Goal: Find specific page/section: Find specific page/section

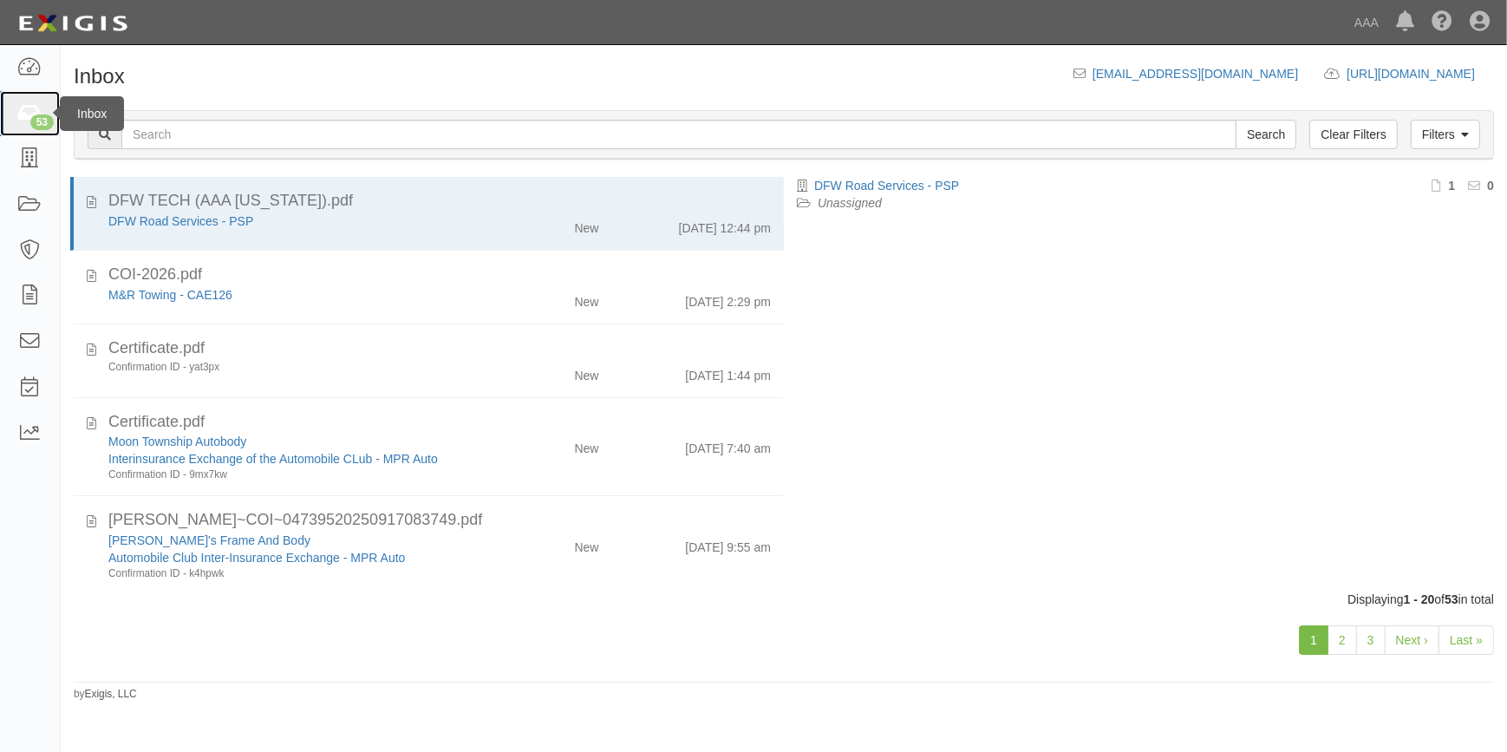
click at [36, 114] on div "53" at bounding box center [41, 122] width 23 height 16
click at [1478, 634] on link "Last »" at bounding box center [1465, 639] width 55 height 29
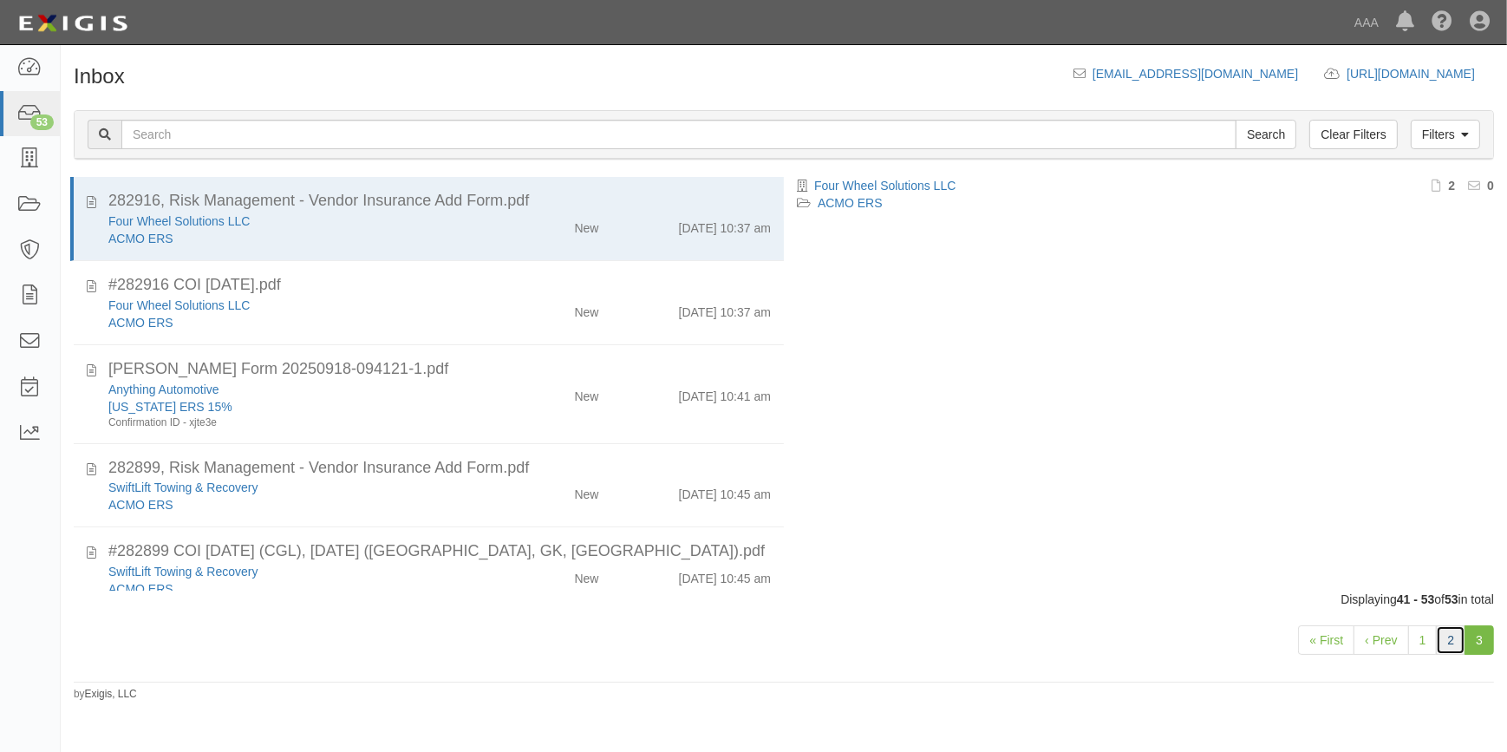
click at [1456, 641] on link "2" at bounding box center [1449, 639] width 29 height 29
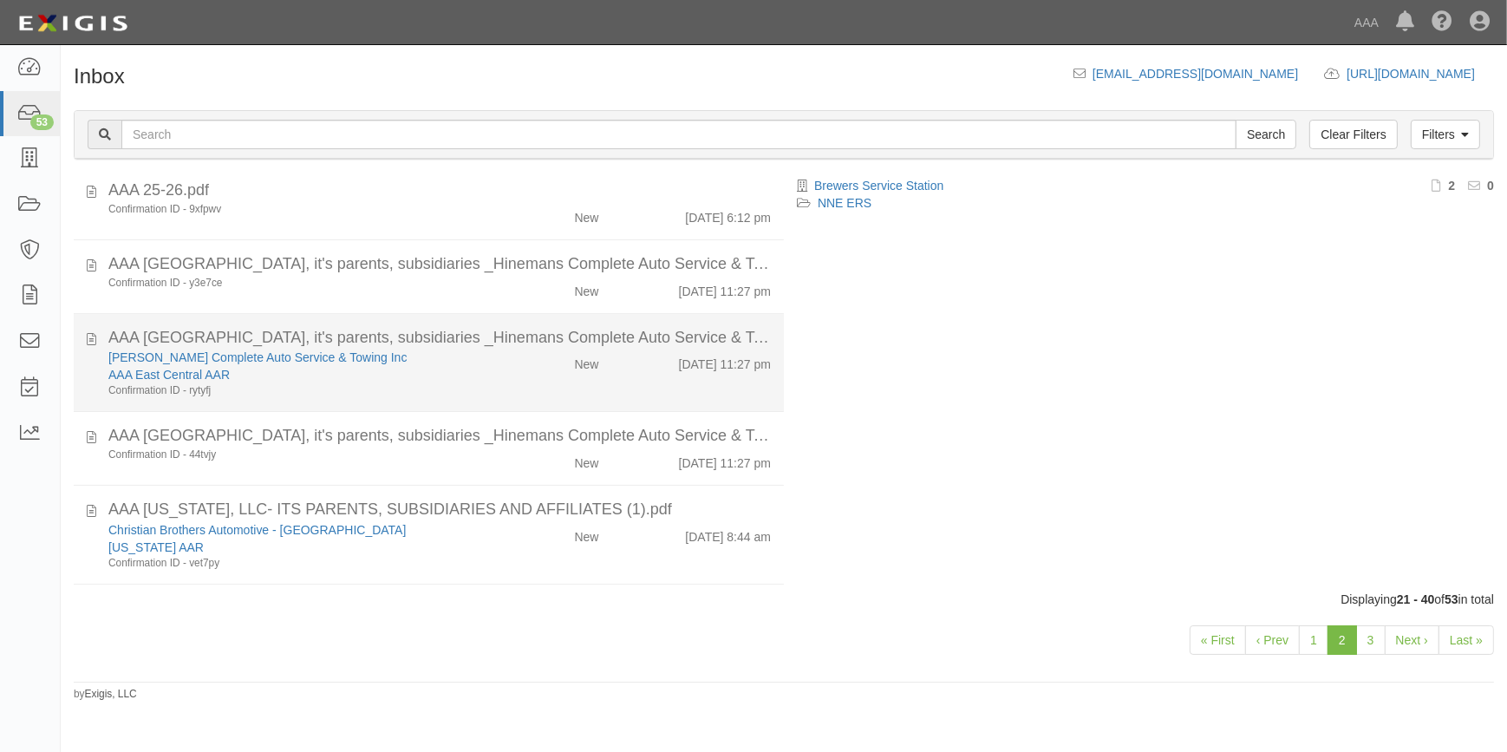
scroll to position [1291, 0]
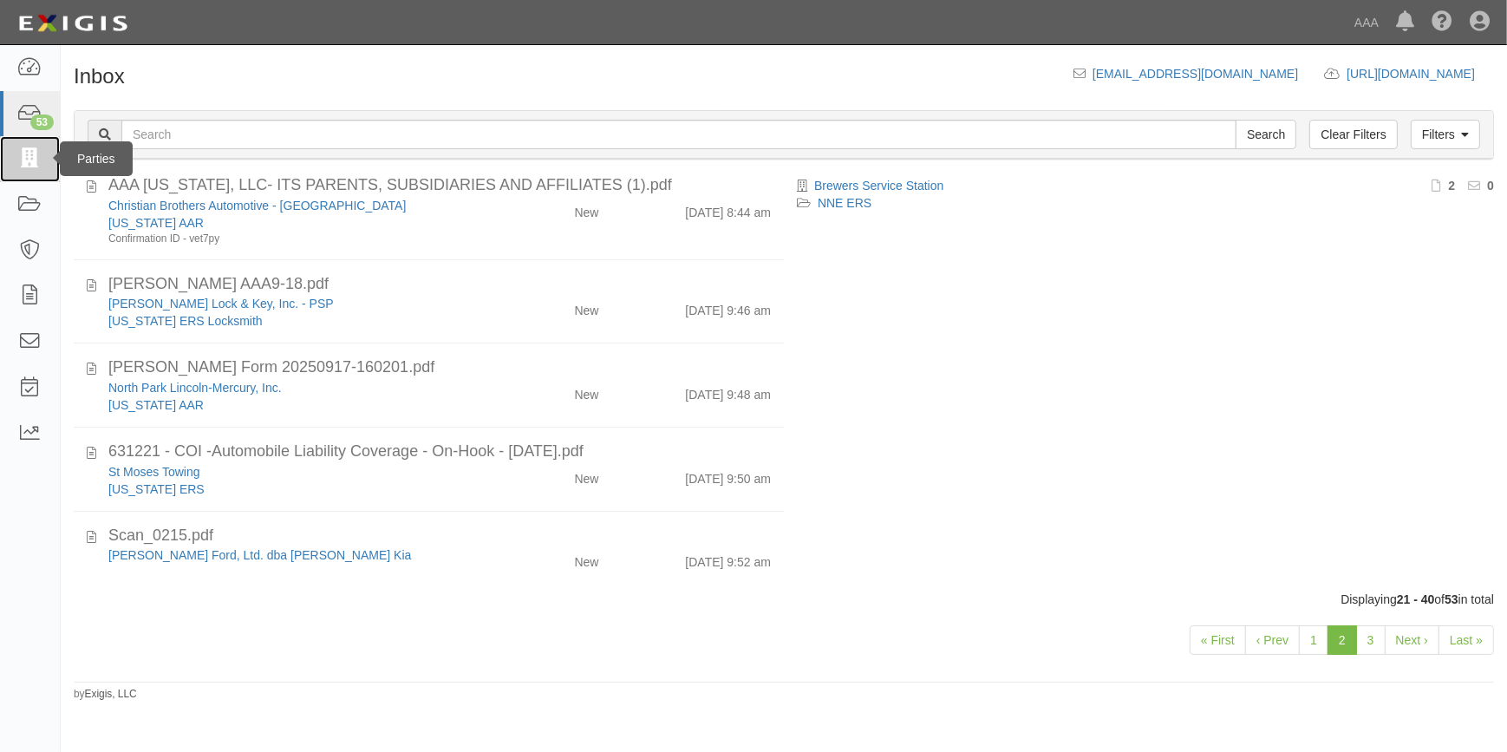
click at [30, 155] on icon at bounding box center [29, 159] width 24 height 20
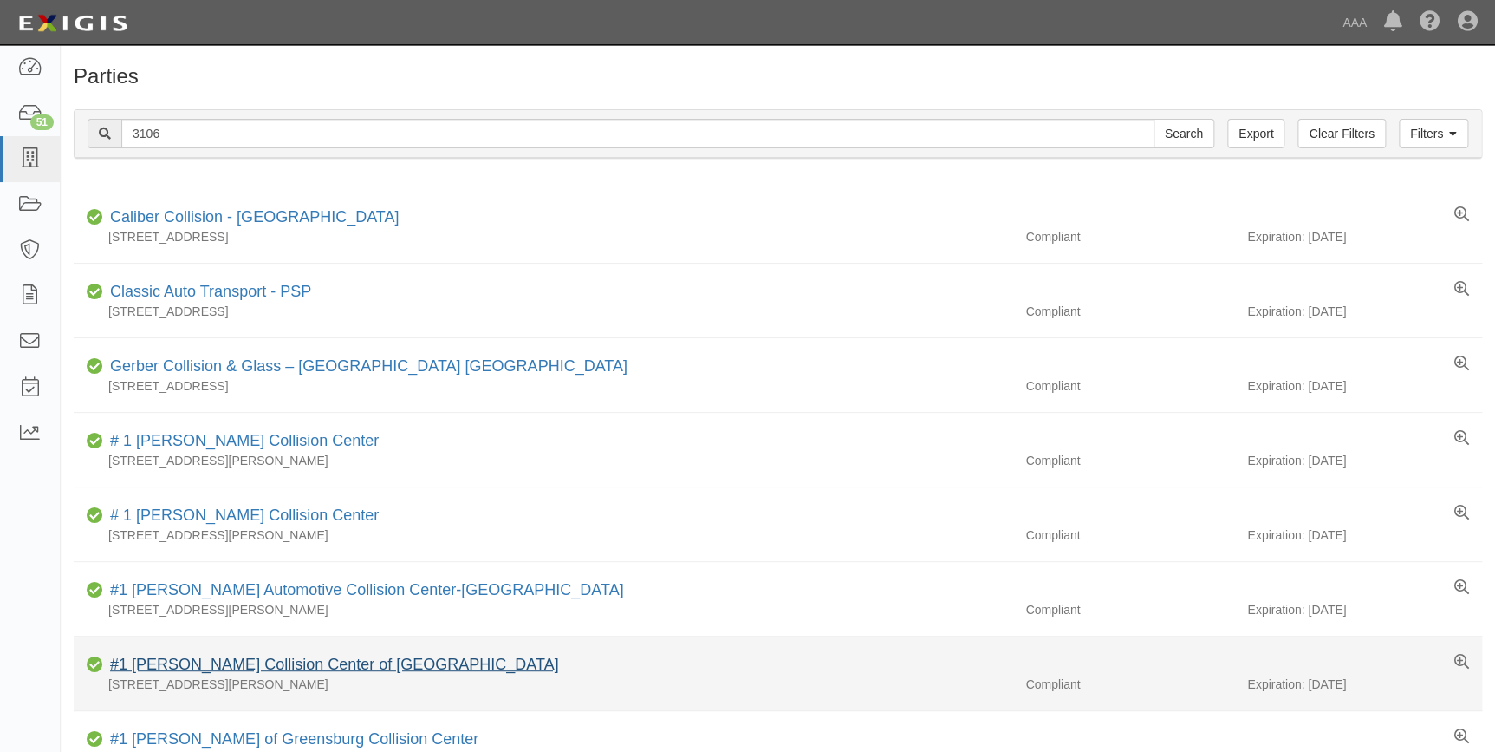
type input "3106"
click at [1154, 119] on input "Search" at bounding box center [1184, 133] width 61 height 29
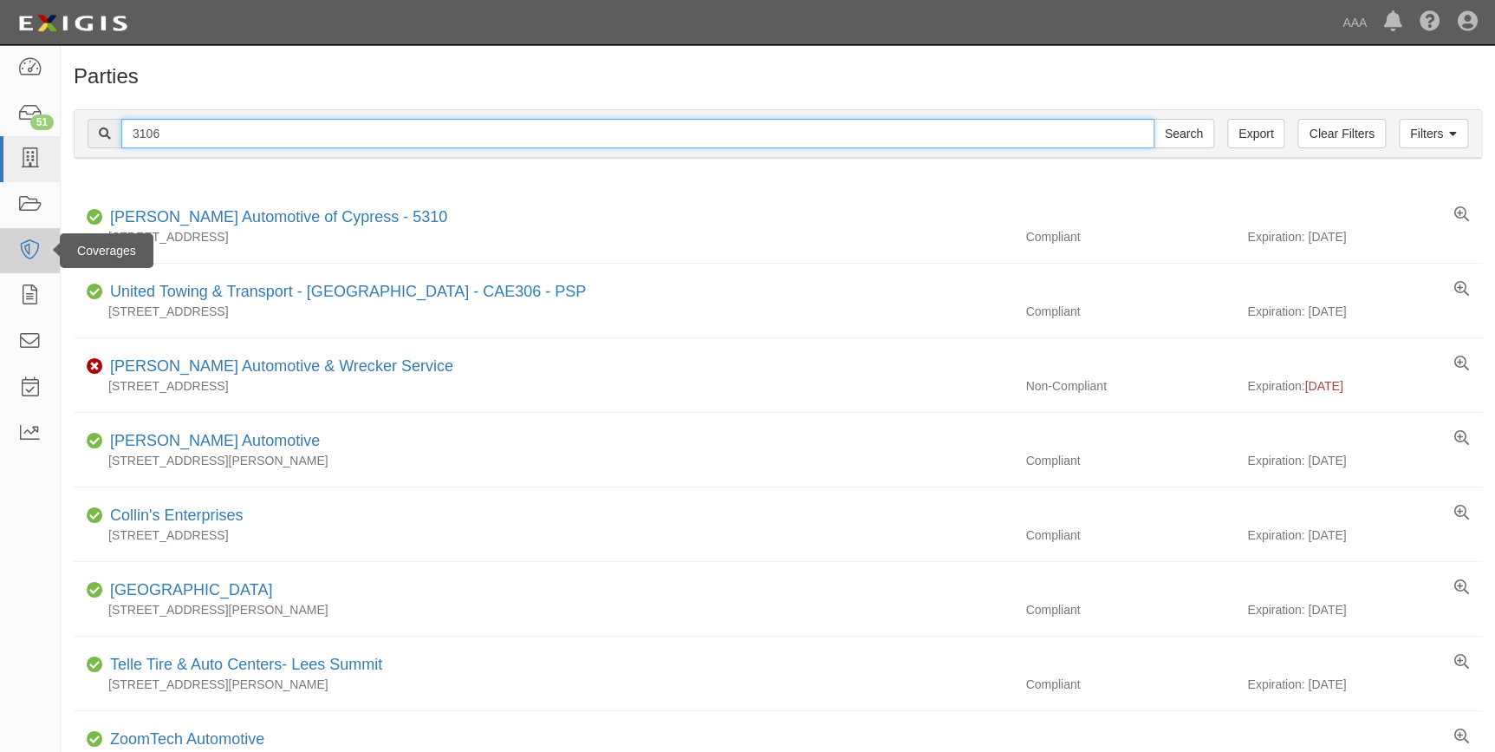
drag, startPoint x: 198, startPoint y: 135, endPoint x: 47, endPoint y: 251, distance: 190.4
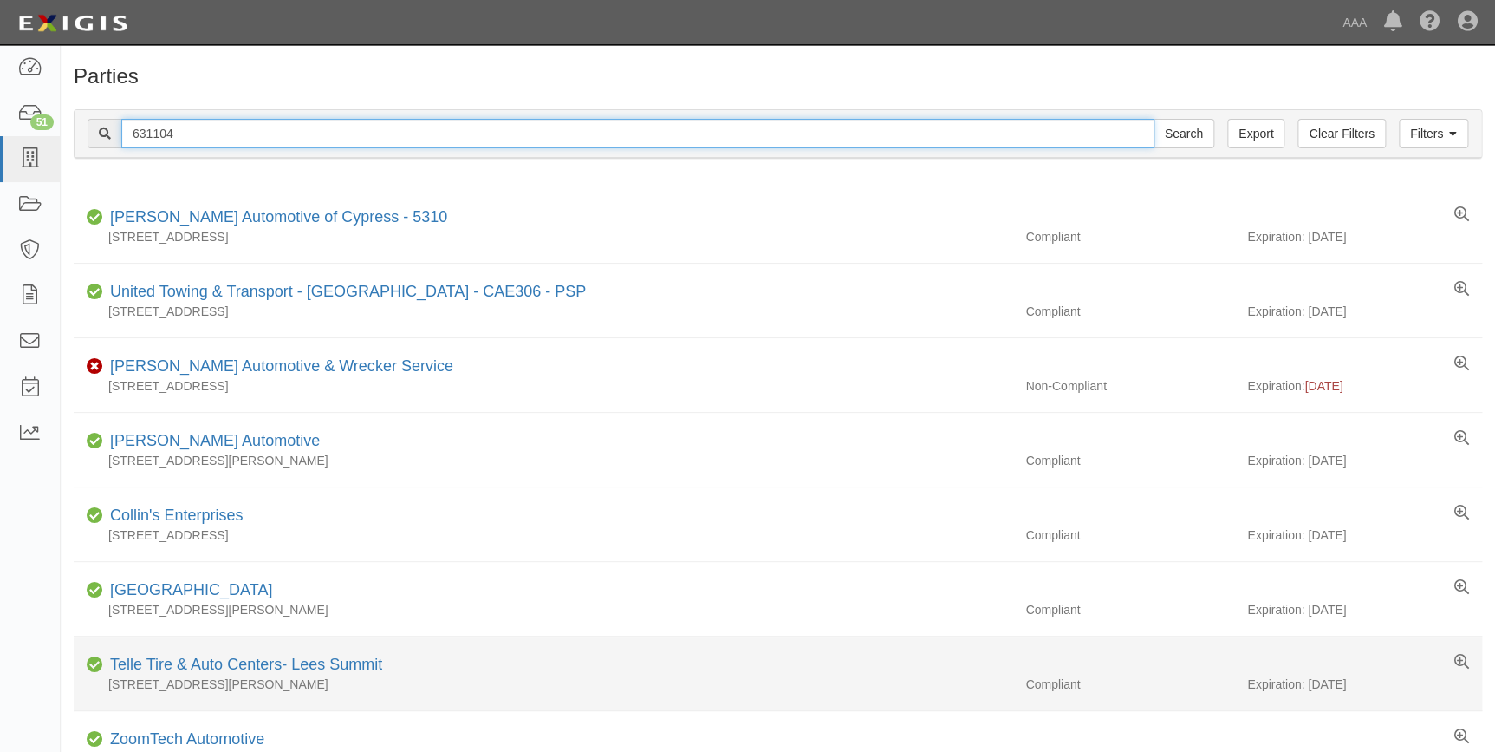
type input "631104"
click at [1154, 119] on input "Search" at bounding box center [1184, 133] width 61 height 29
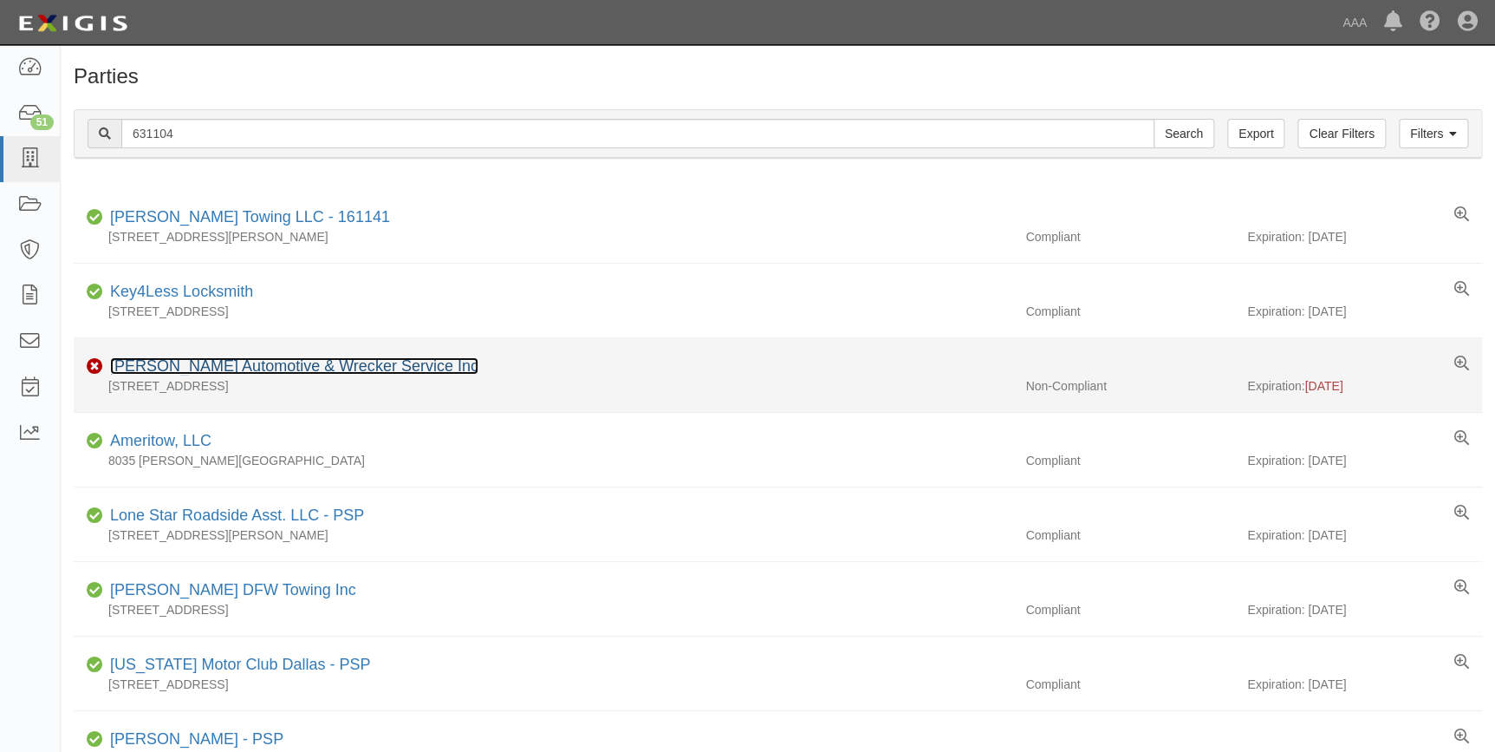
click at [330, 368] on link "[PERSON_NAME] Automotive & Wrecker Service Inc" at bounding box center [294, 365] width 368 height 17
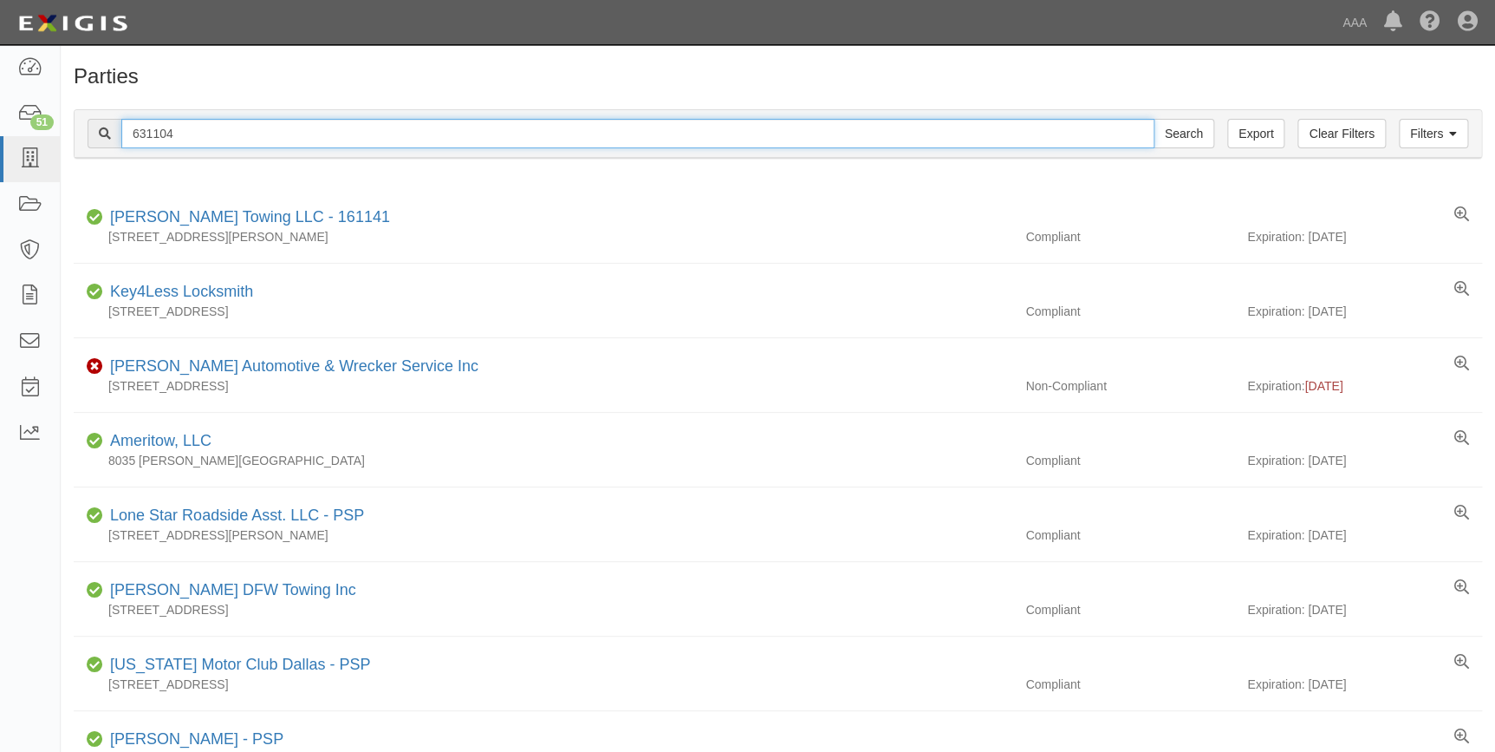
drag, startPoint x: 181, startPoint y: 138, endPoint x: 98, endPoint y: 140, distance: 83.3
click at [98, 140] on div "631104 Search" at bounding box center [651, 133] width 1127 height 29
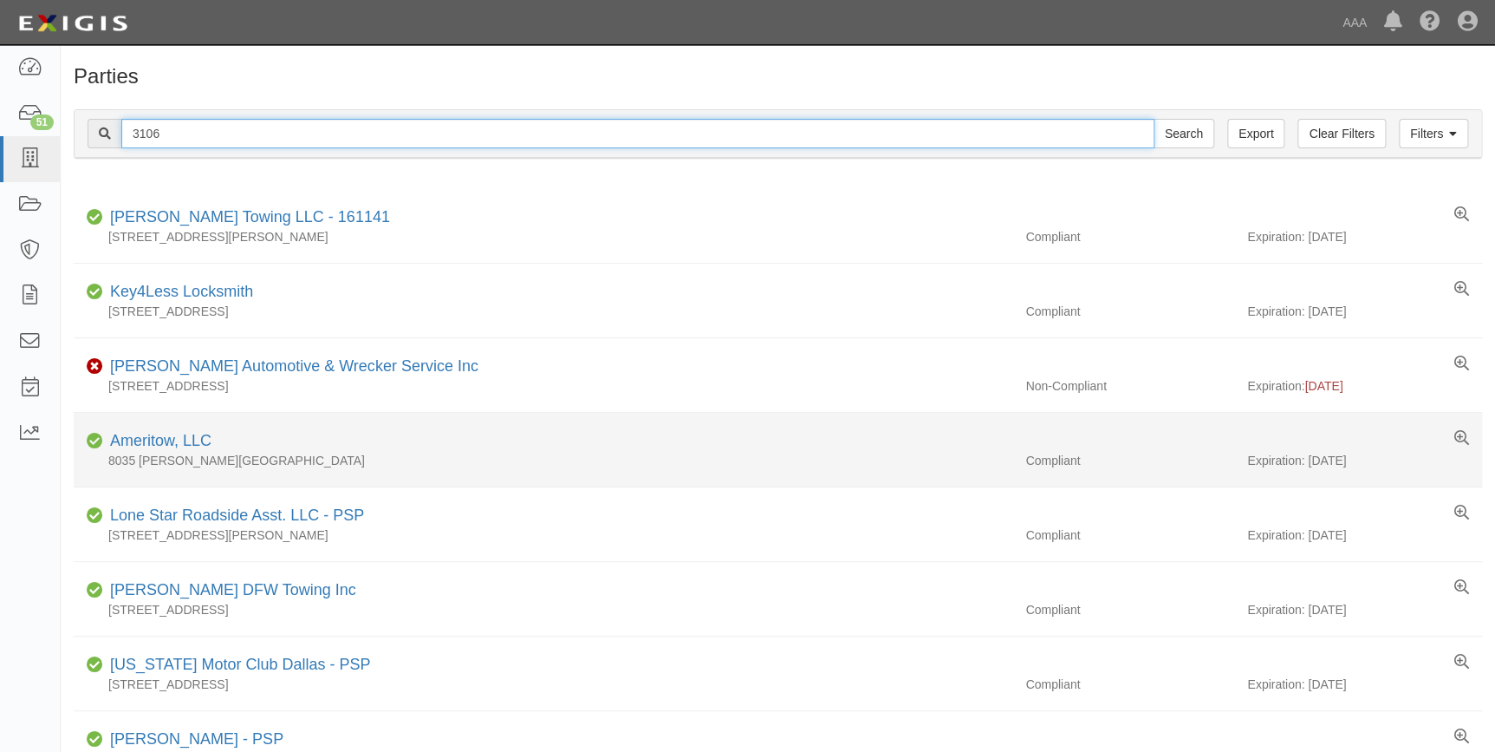
type input "3106"
click at [1154, 119] on input "Search" at bounding box center [1184, 133] width 61 height 29
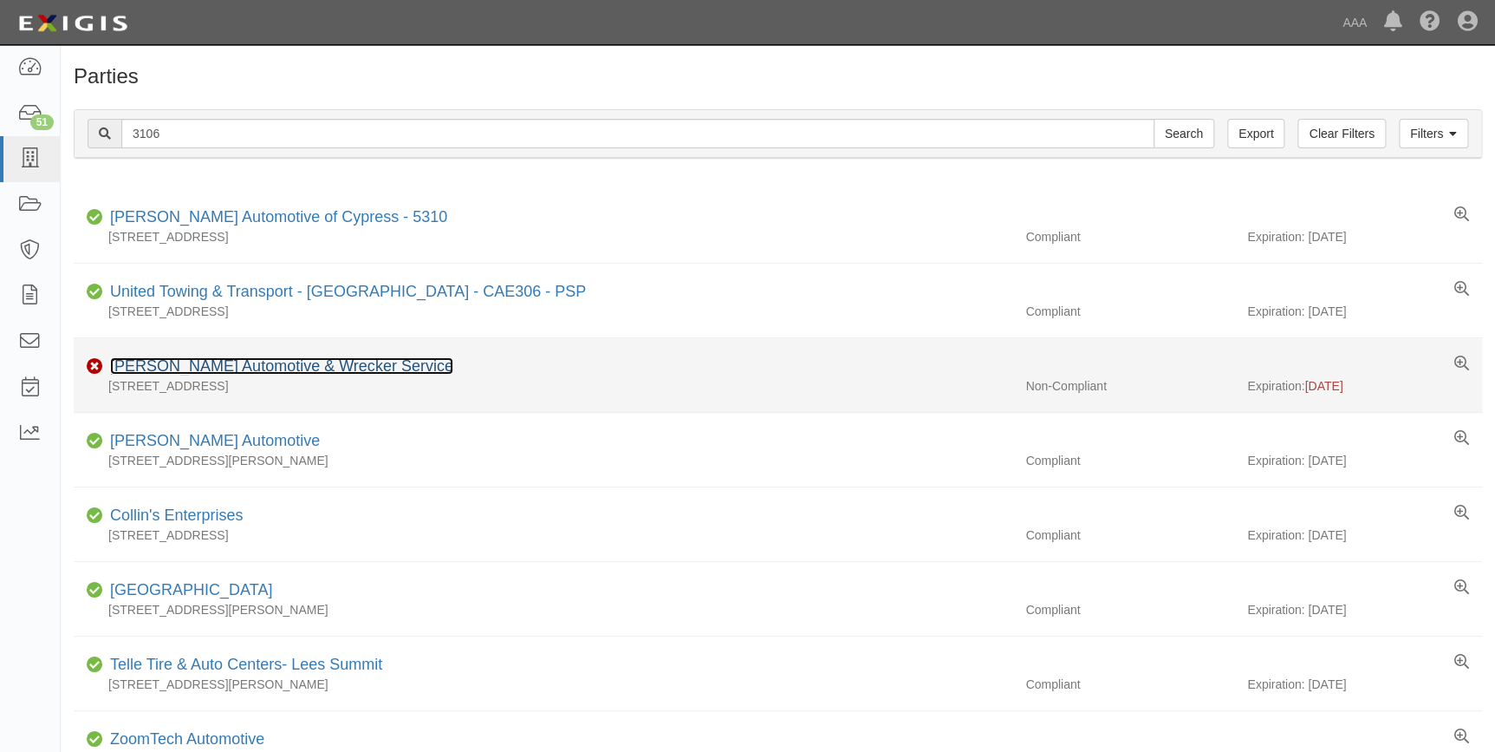
click at [195, 367] on link "[PERSON_NAME] Automotive & Wrecker Service" at bounding box center [281, 365] width 343 height 17
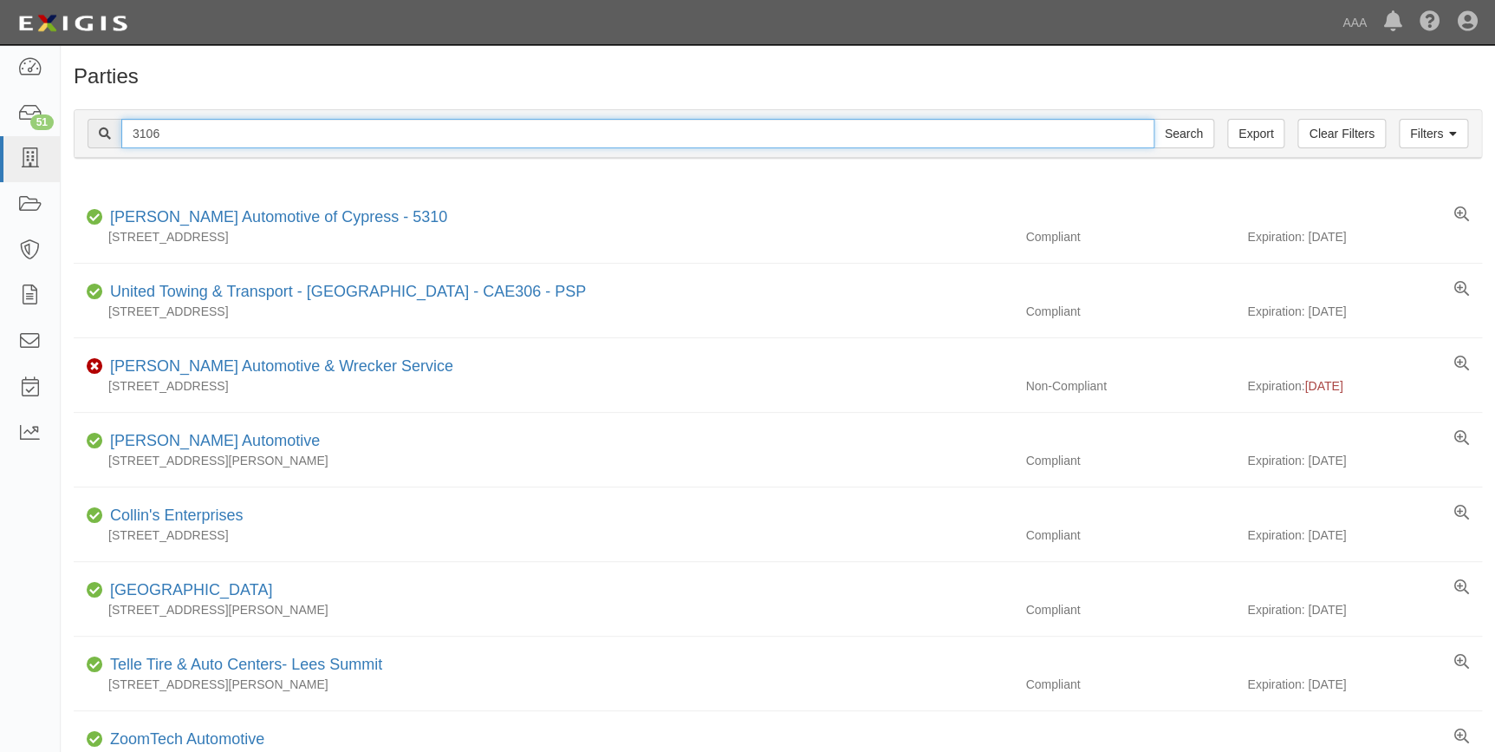
drag, startPoint x: 156, startPoint y: 140, endPoint x: 94, endPoint y: 153, distance: 62.9
click at [94, 153] on div "Filters Clear Filters Export 3106 Search Filters" at bounding box center [778, 134] width 1407 height 48
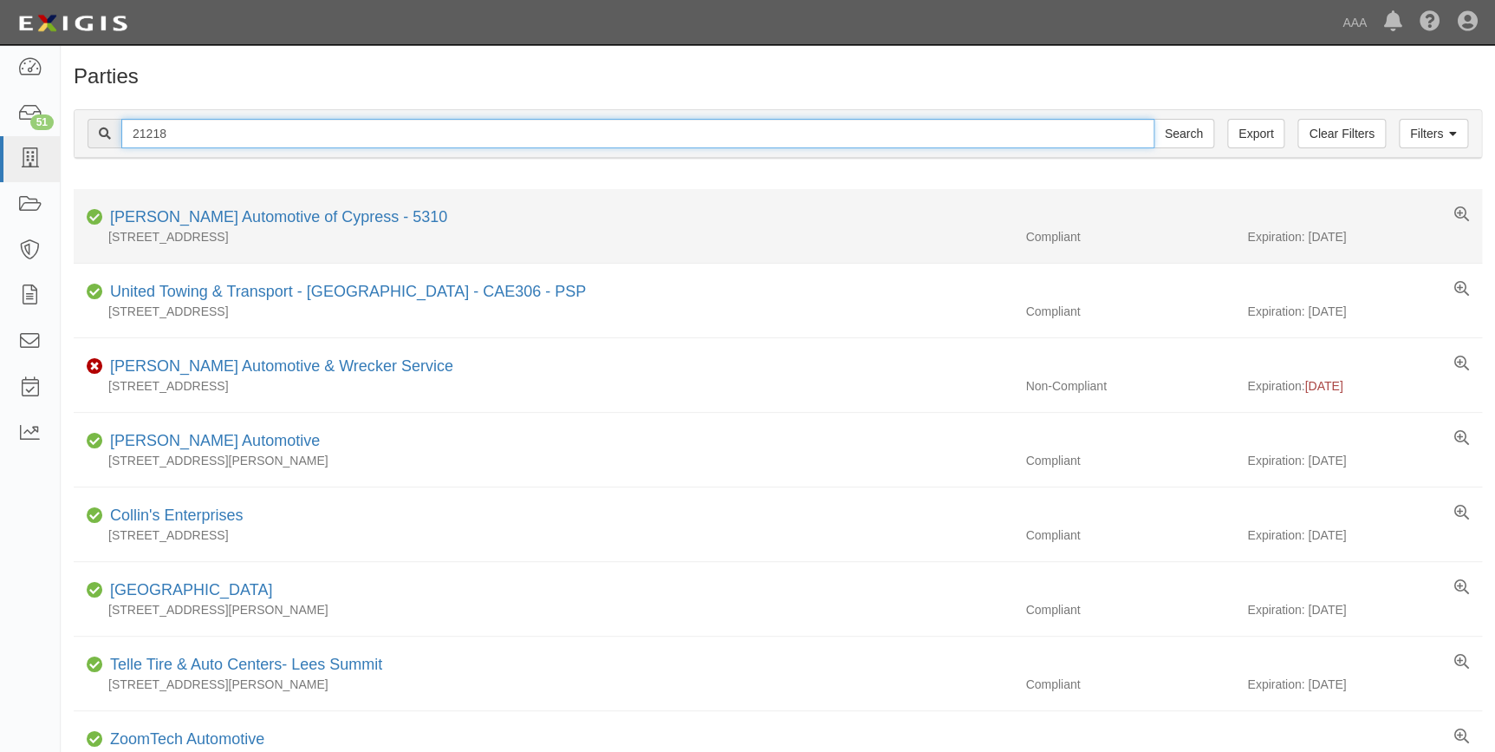
type input "21218"
click at [1154, 119] on input "Search" at bounding box center [1184, 133] width 61 height 29
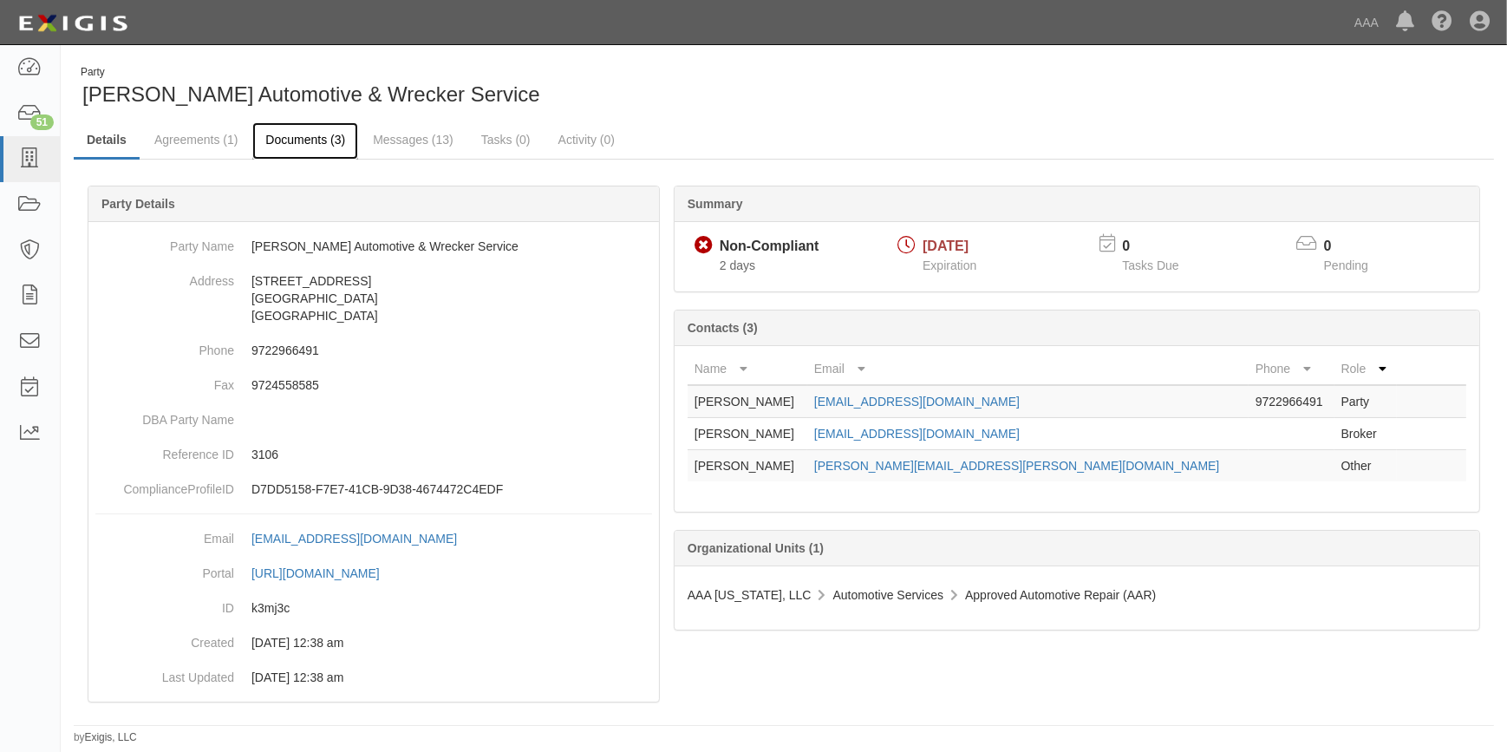
click at [303, 147] on link "Documents (3)" at bounding box center [305, 140] width 106 height 37
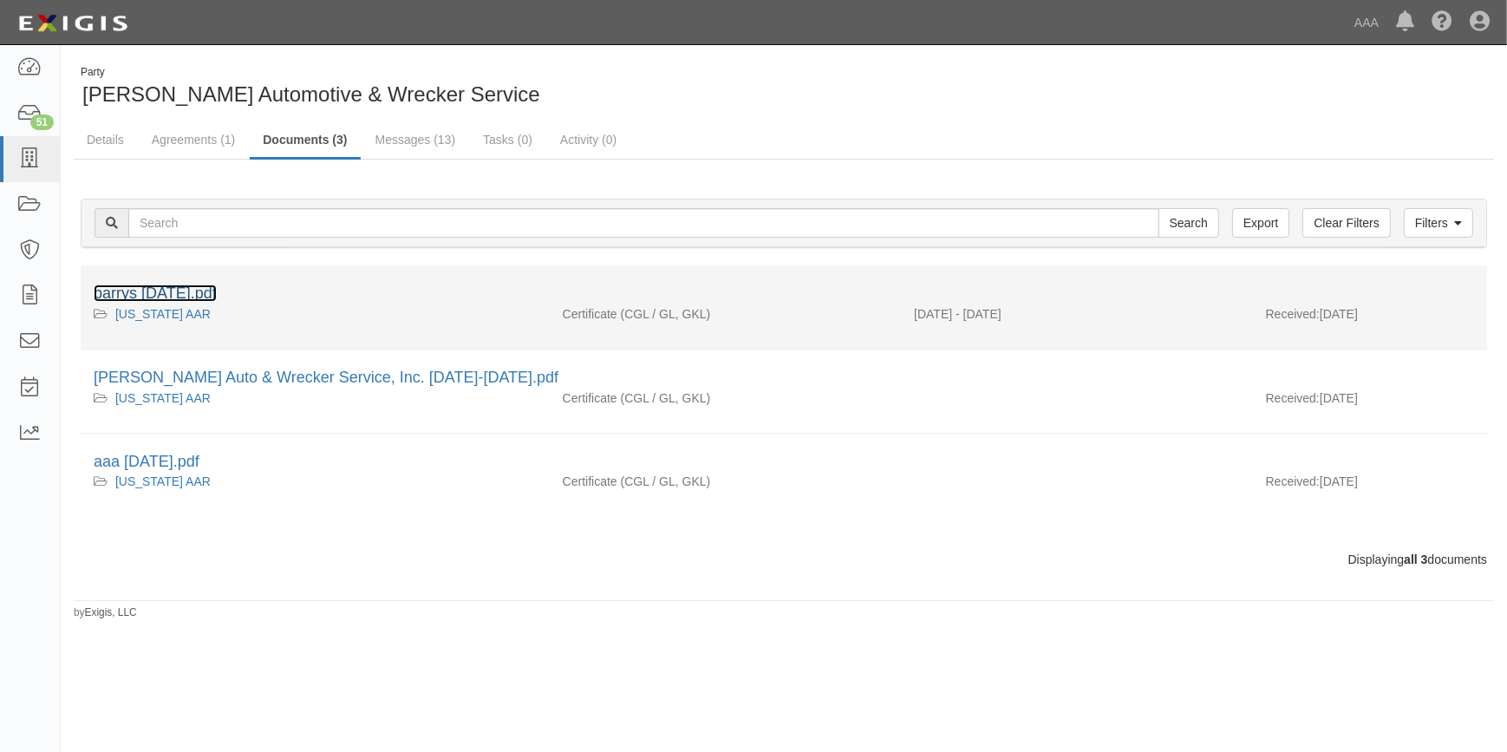
click at [214, 294] on link "barrys [DATE].pdf" at bounding box center [155, 292] width 123 height 17
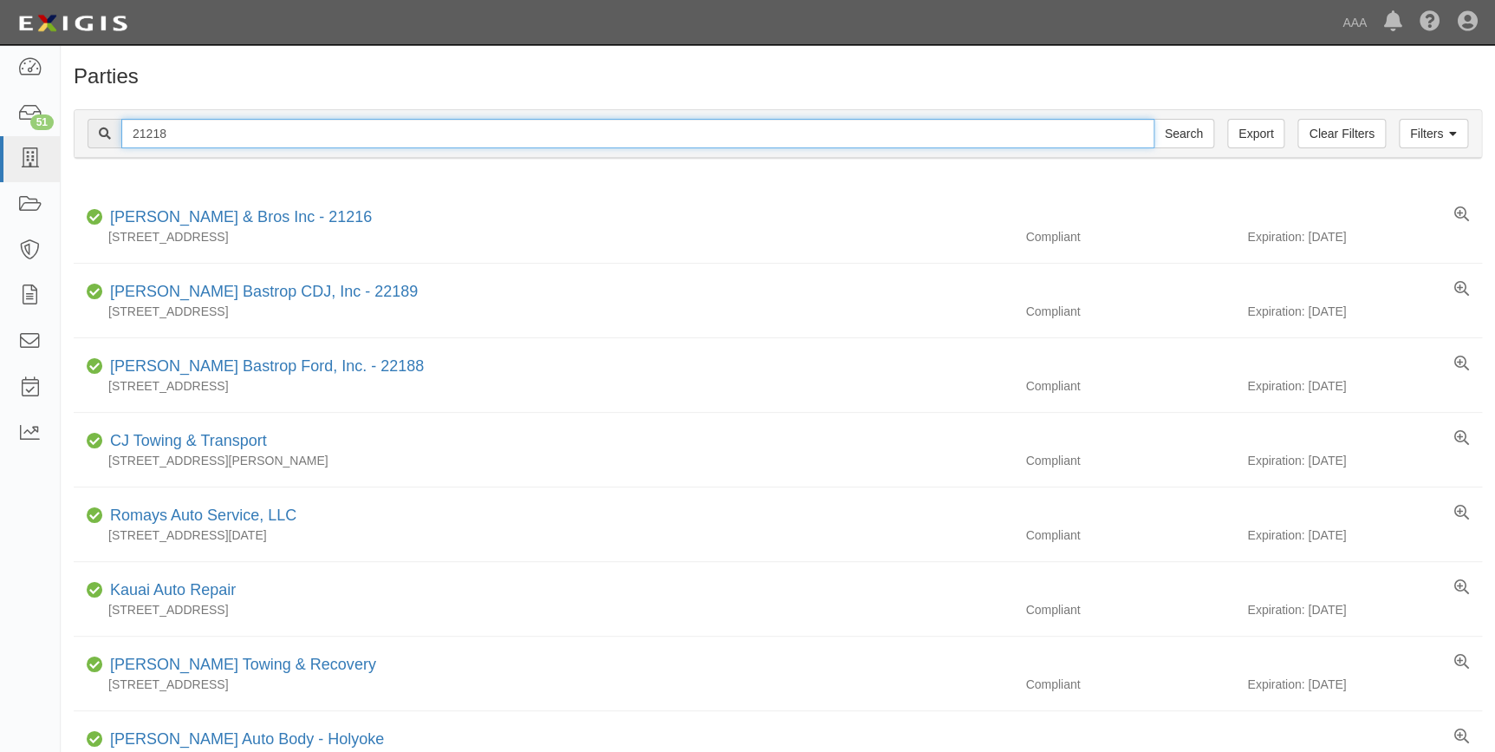
drag, startPoint x: 164, startPoint y: 134, endPoint x: 213, endPoint y: 149, distance: 51.6
click at [164, 133] on input "21218" at bounding box center [637, 133] width 1033 height 29
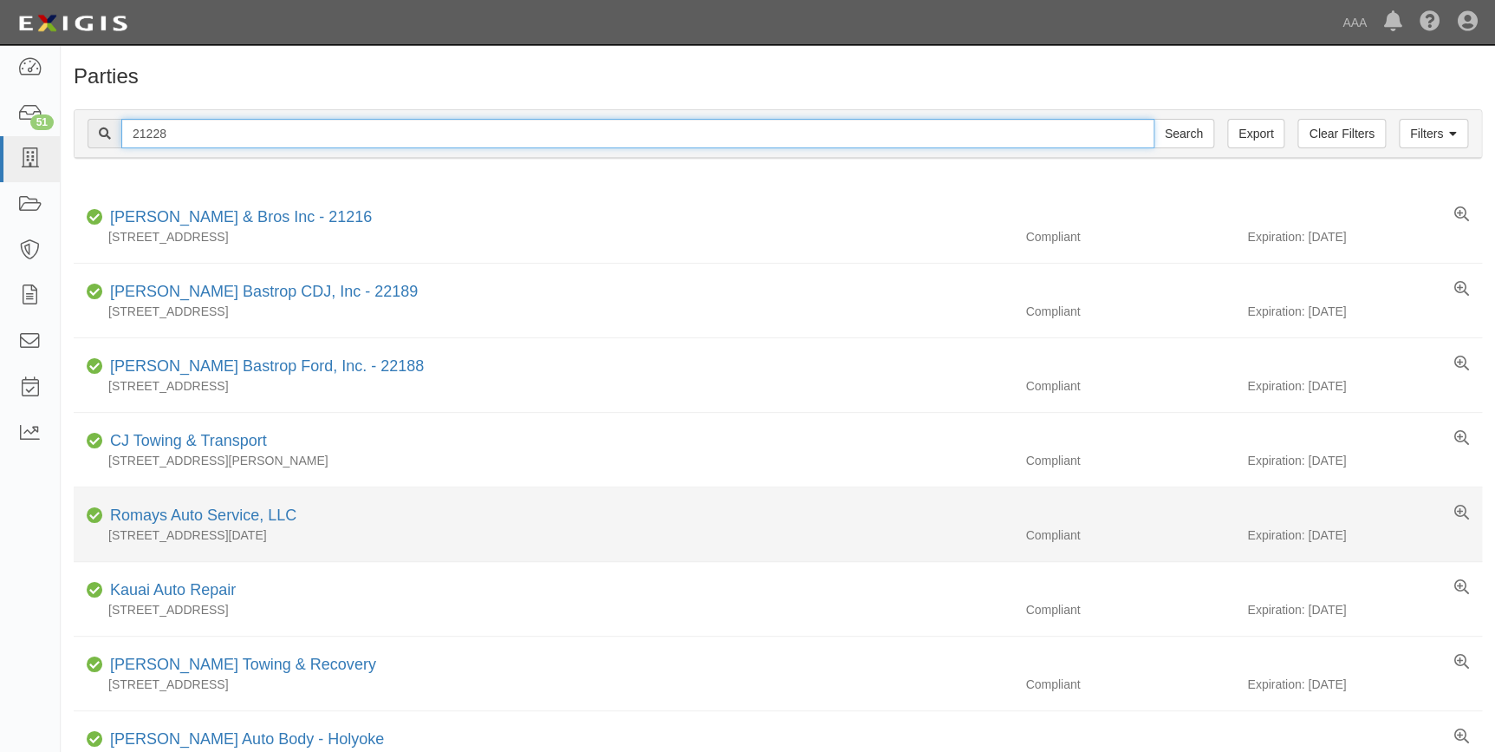
type input "21228"
click at [1154, 119] on input "Search" at bounding box center [1184, 133] width 61 height 29
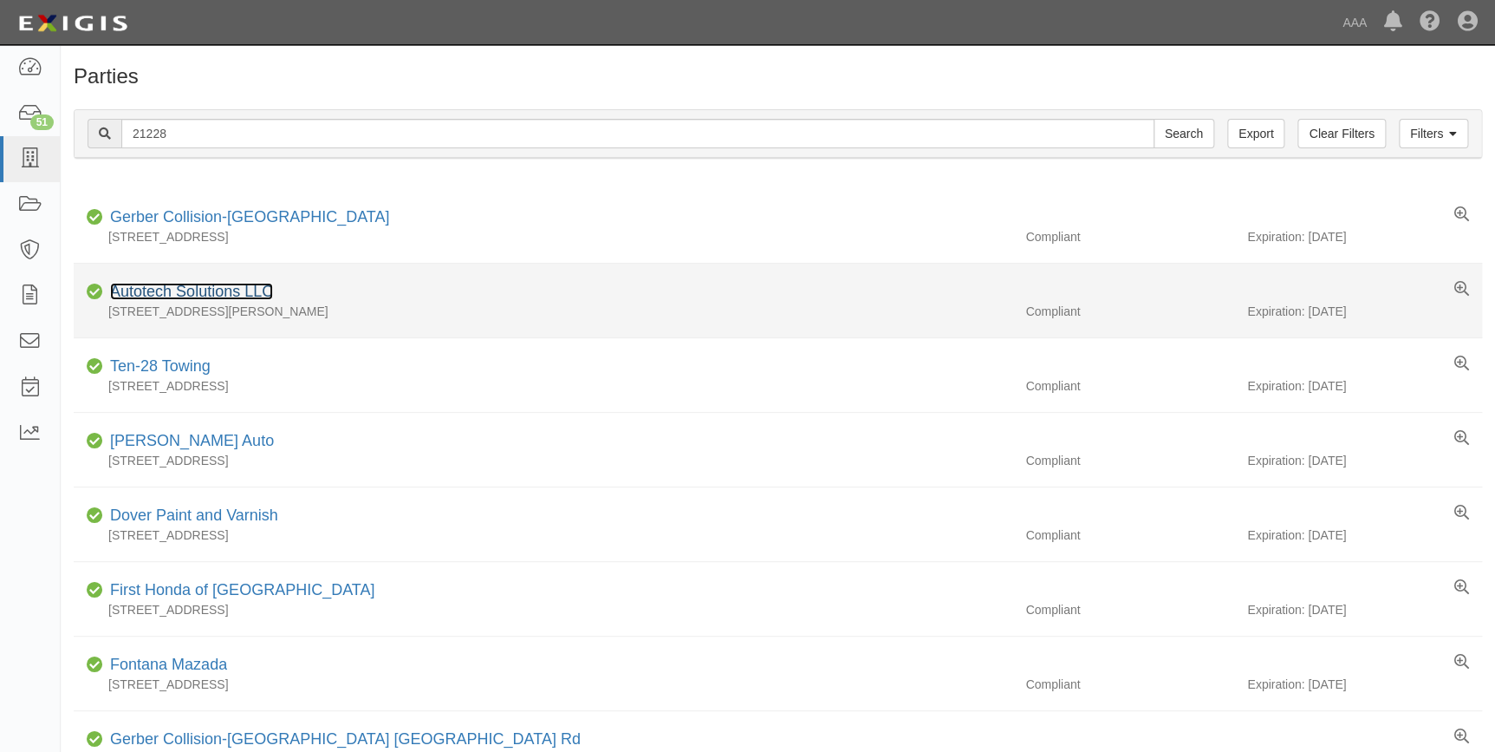
click at [259, 292] on link "Autotech Solutions LLC" at bounding box center [191, 291] width 163 height 17
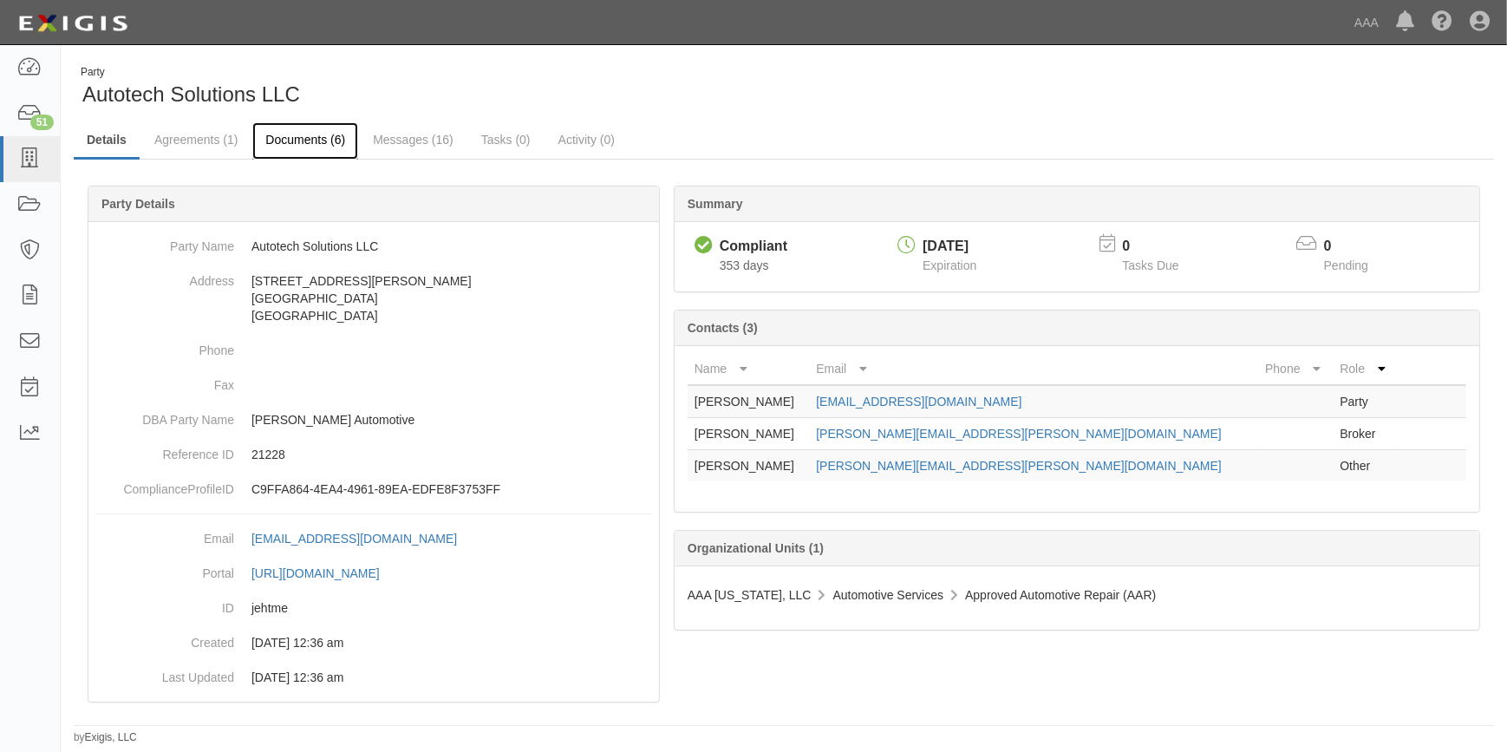
click at [278, 145] on link "Documents (6)" at bounding box center [305, 140] width 106 height 37
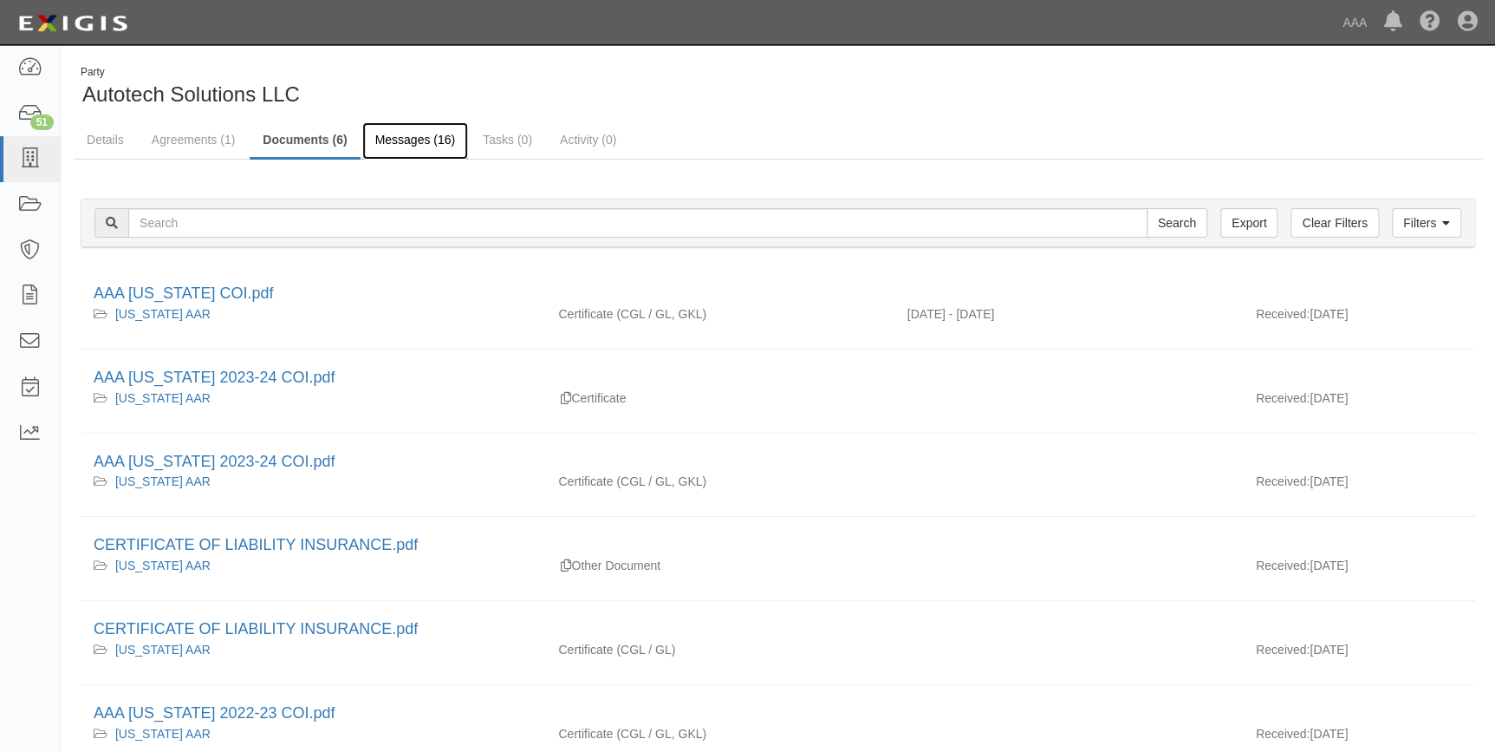
click at [387, 147] on link "Messages (16)" at bounding box center [415, 140] width 107 height 37
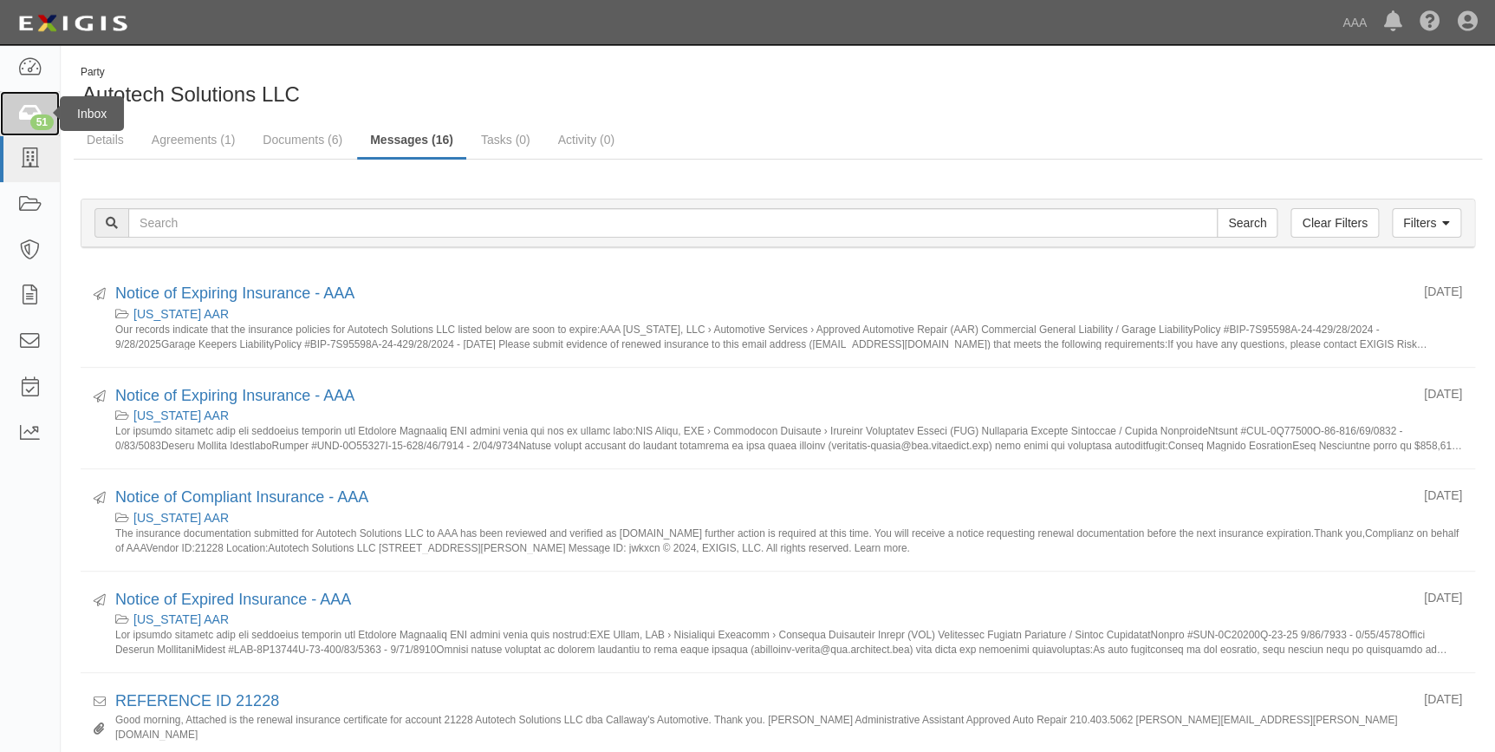
click at [33, 114] on icon at bounding box center [29, 114] width 24 height 20
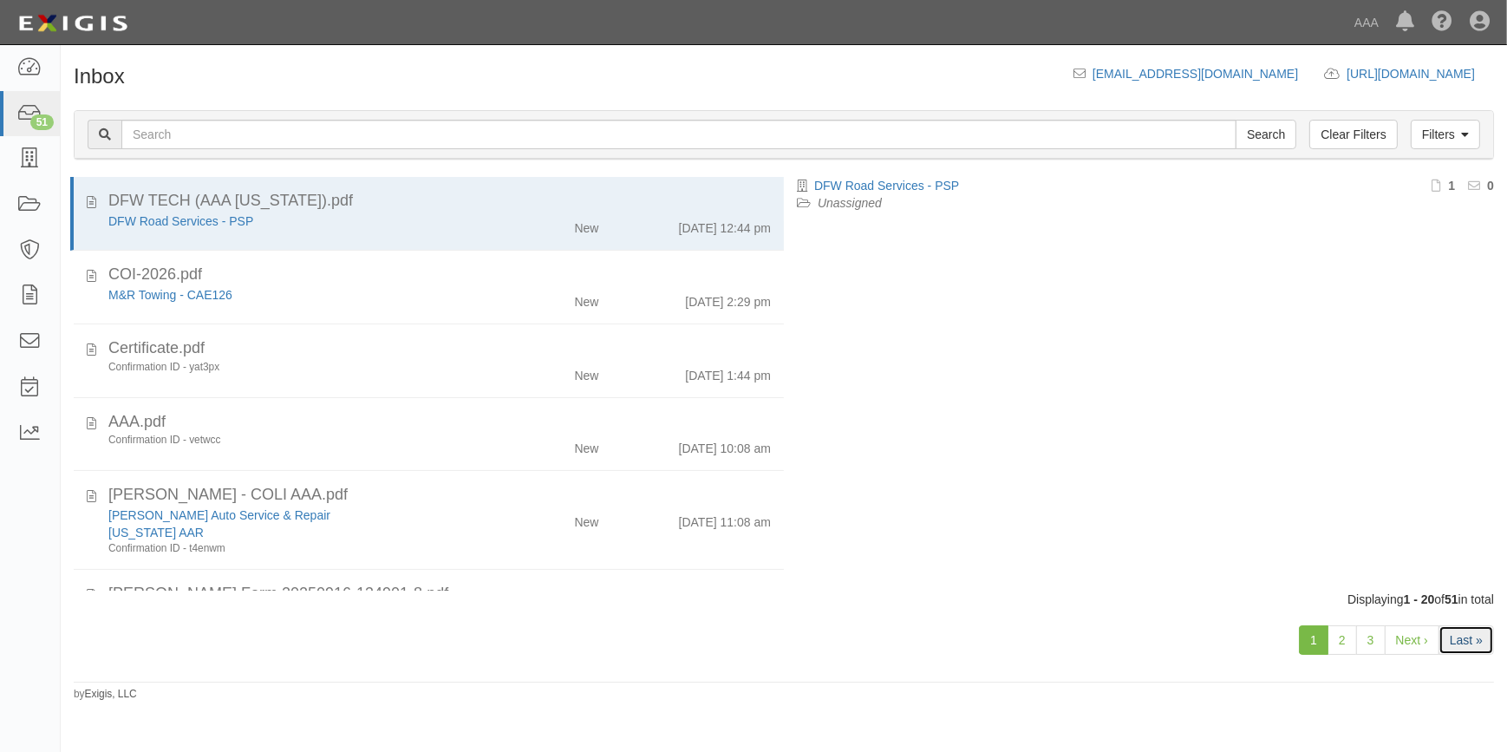
click at [1461, 647] on link "Last »" at bounding box center [1465, 639] width 55 height 29
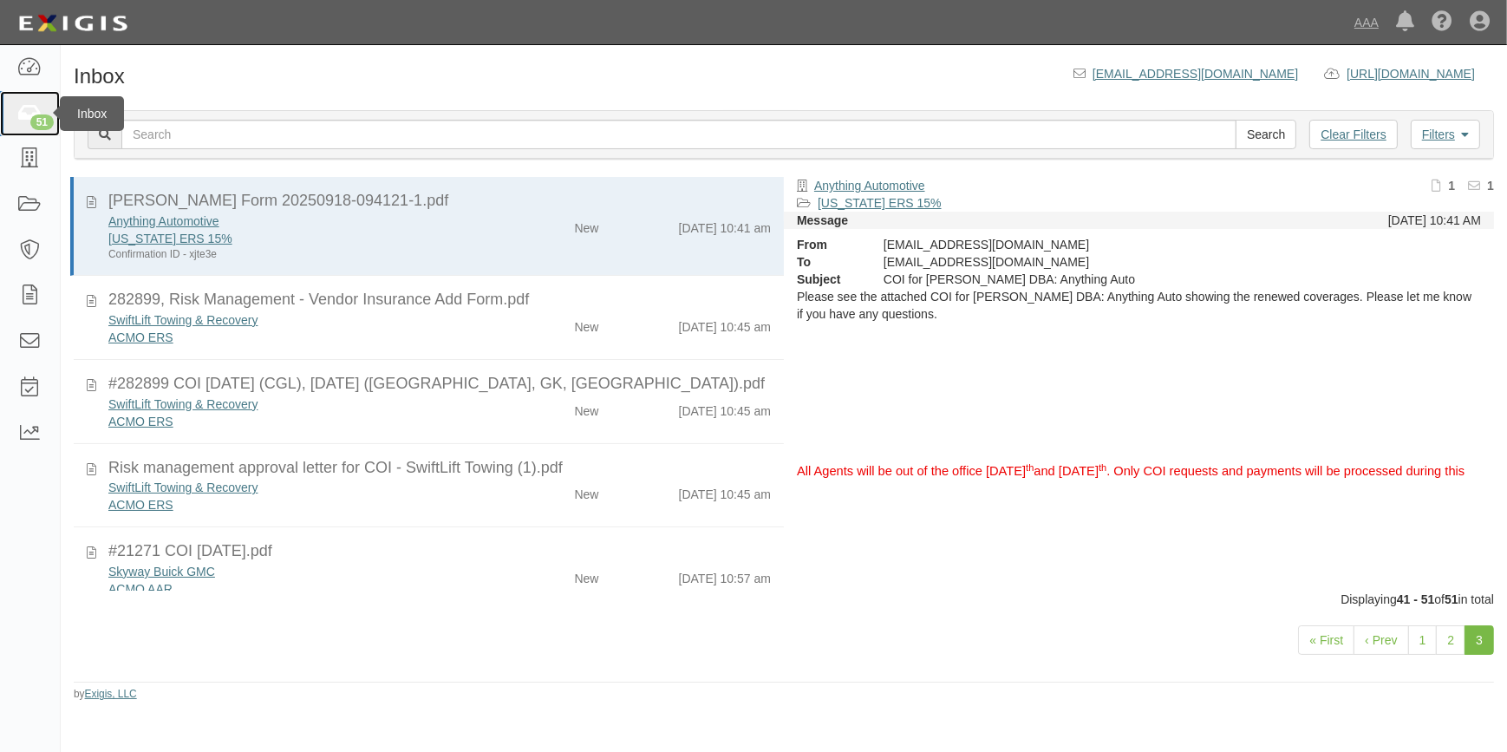
click at [25, 119] on icon at bounding box center [29, 114] width 24 height 20
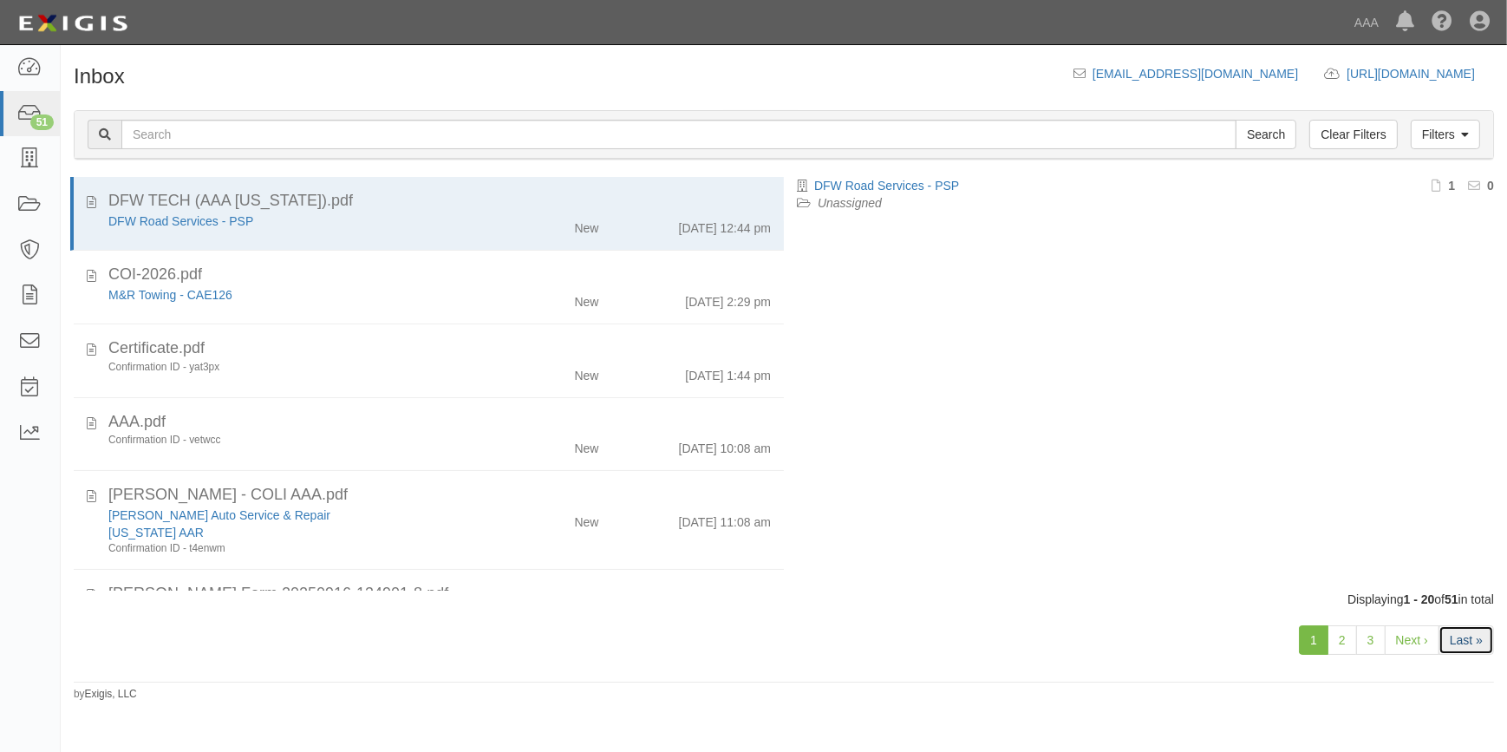
click at [1464, 646] on link "Last »" at bounding box center [1465, 639] width 55 height 29
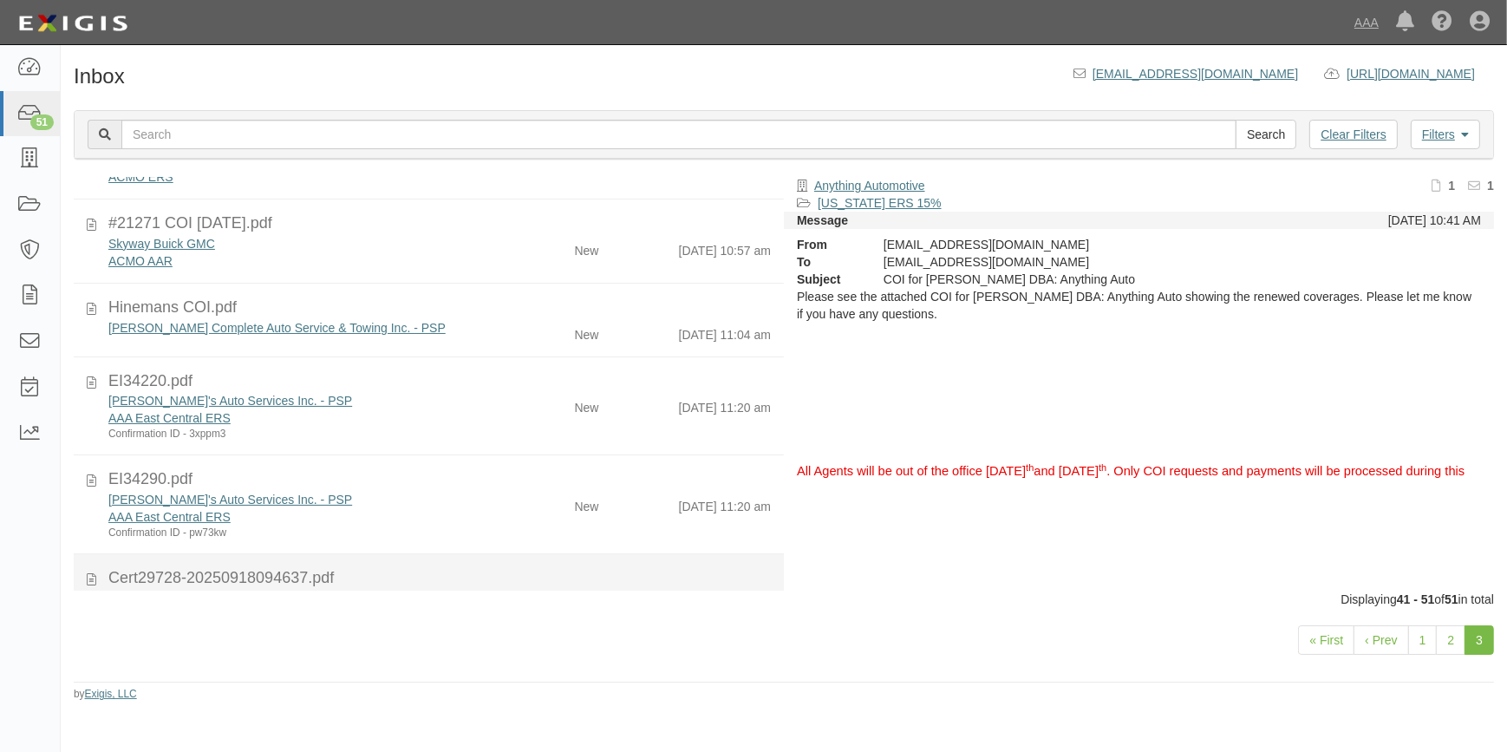
scroll to position [249, 0]
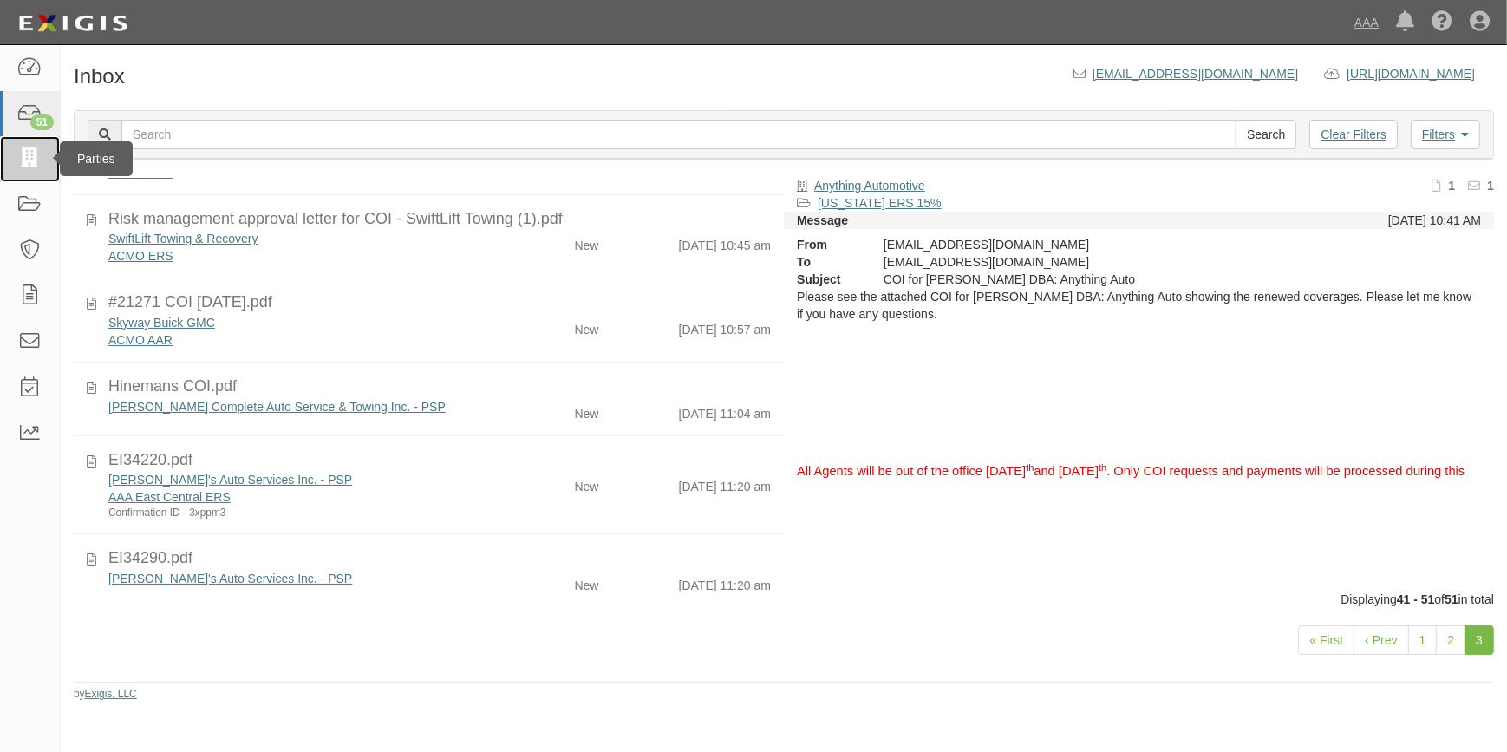
click at [28, 156] on icon at bounding box center [29, 159] width 24 height 20
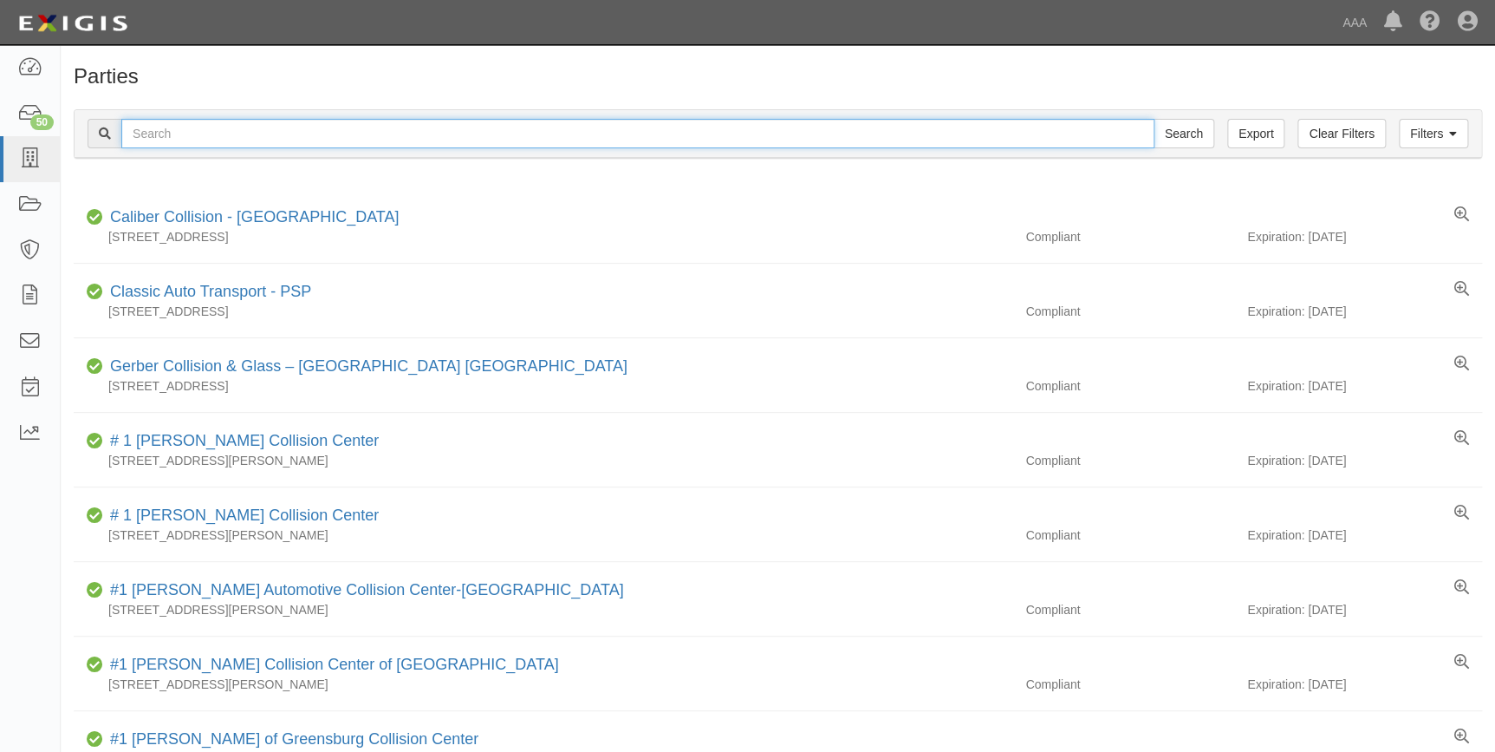
click at [159, 135] on input "text" at bounding box center [637, 133] width 1033 height 29
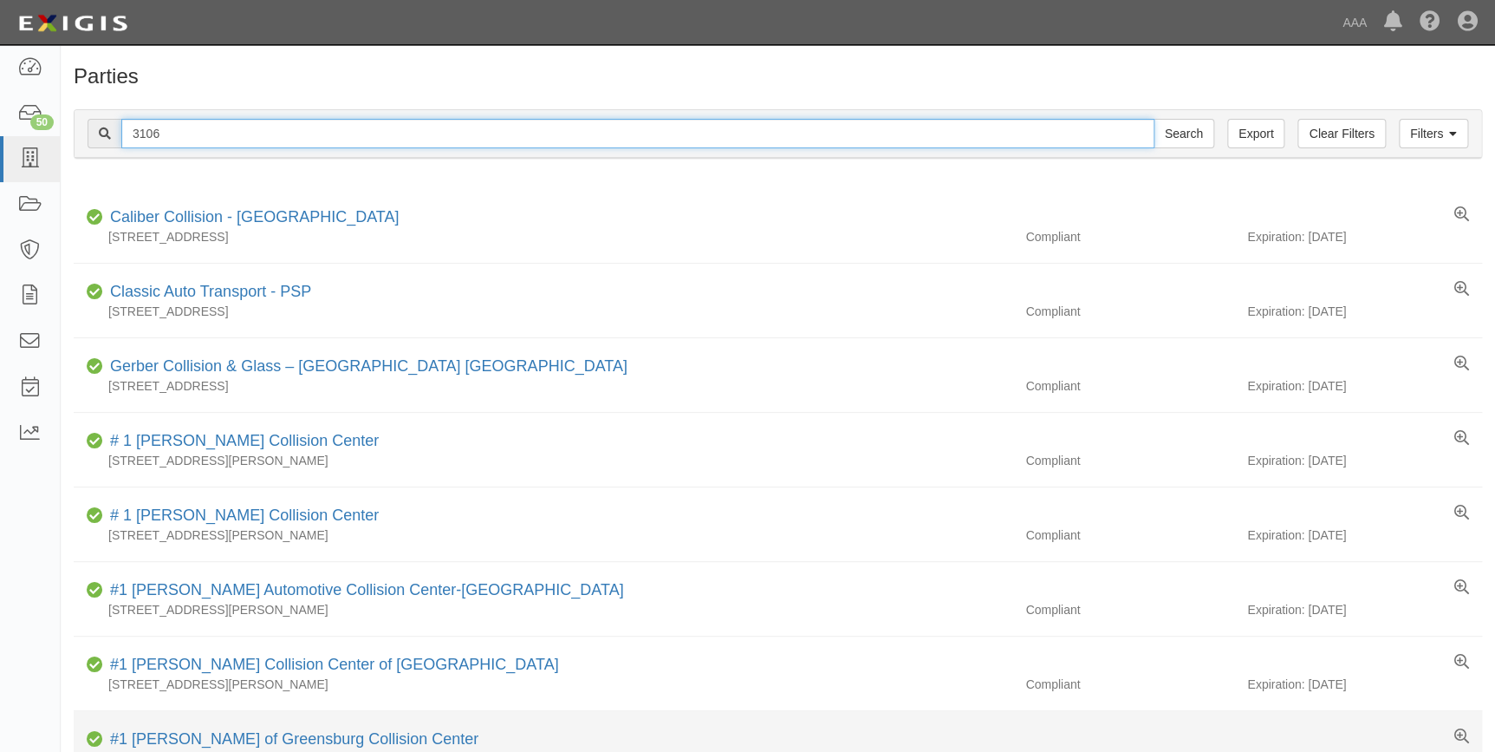
type input "3106"
click at [1154, 119] on input "Search" at bounding box center [1184, 133] width 61 height 29
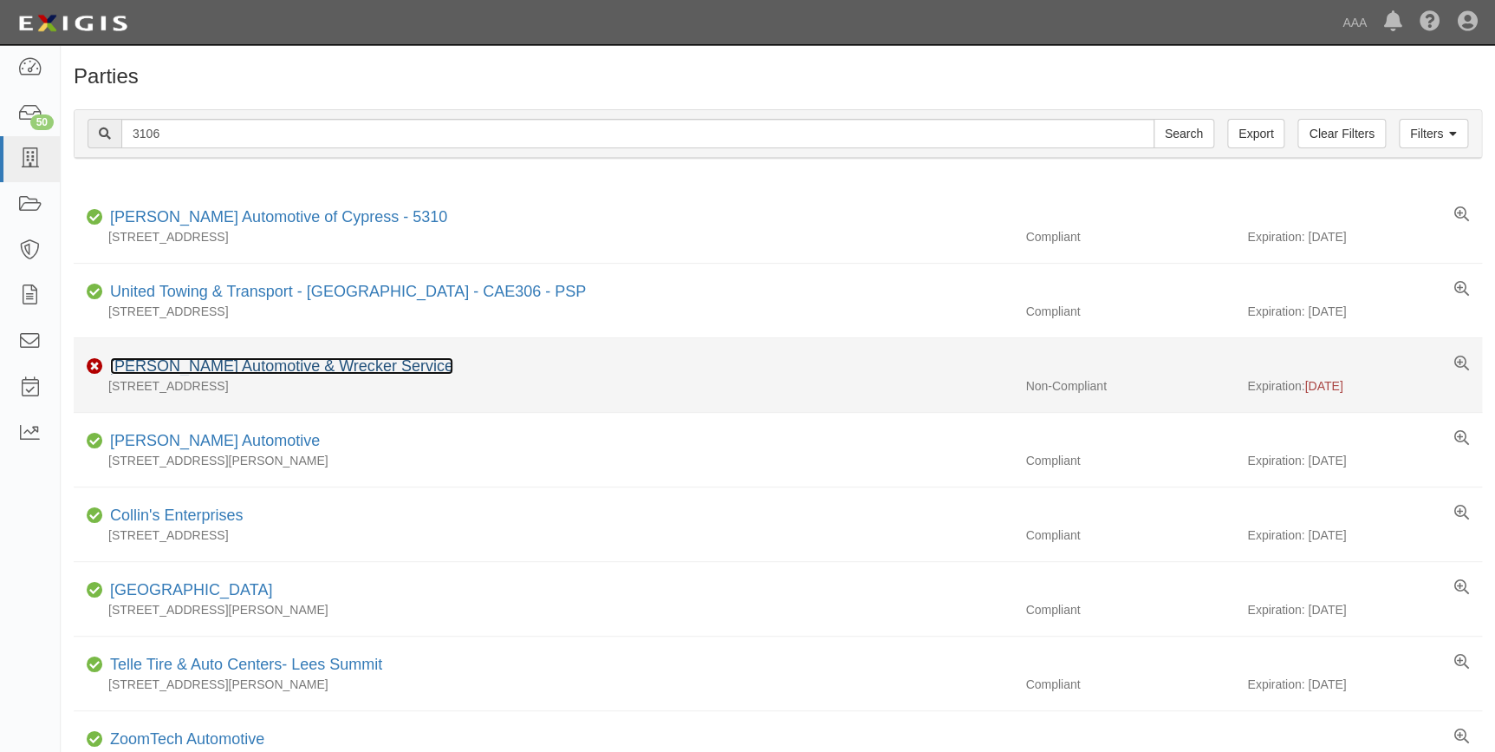
click at [206, 363] on link "Barry's Automotive & Wrecker Service" at bounding box center [281, 365] width 343 height 17
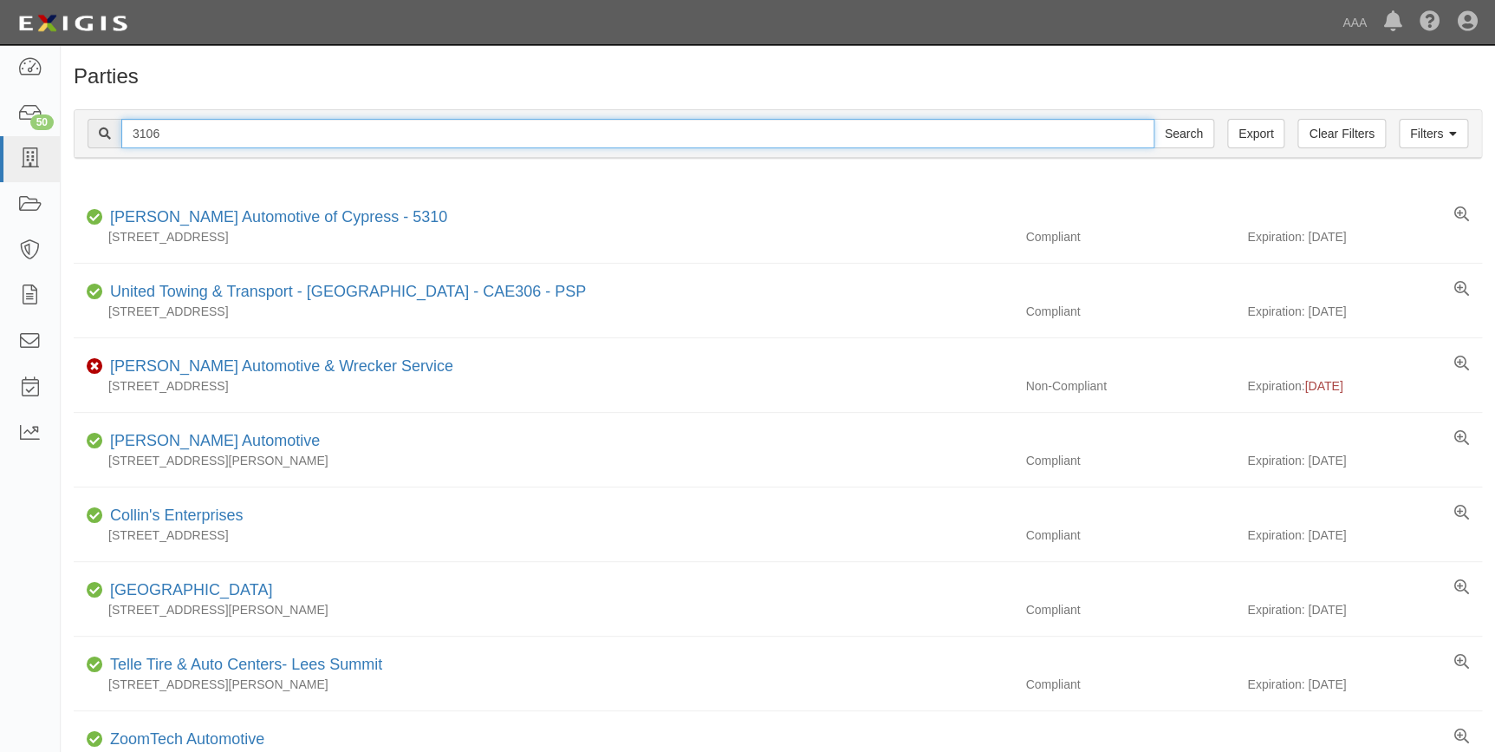
drag, startPoint x: 244, startPoint y: 137, endPoint x: 85, endPoint y: 156, distance: 160.6
click at [76, 143] on div "Filters Clear Filters Export 3106 Search Filters" at bounding box center [778, 134] width 1407 height 48
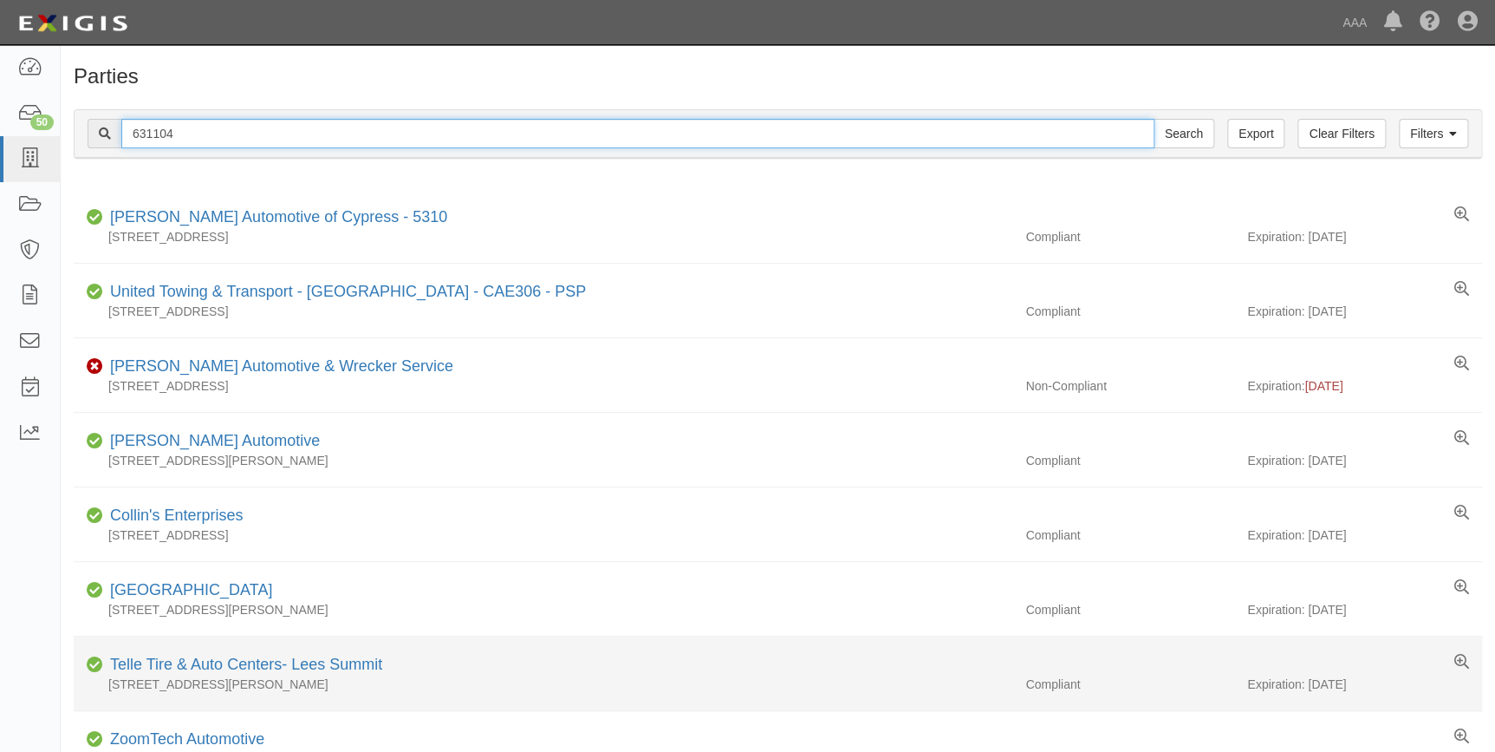
type input "631104"
click at [1154, 119] on input "Search" at bounding box center [1184, 133] width 61 height 29
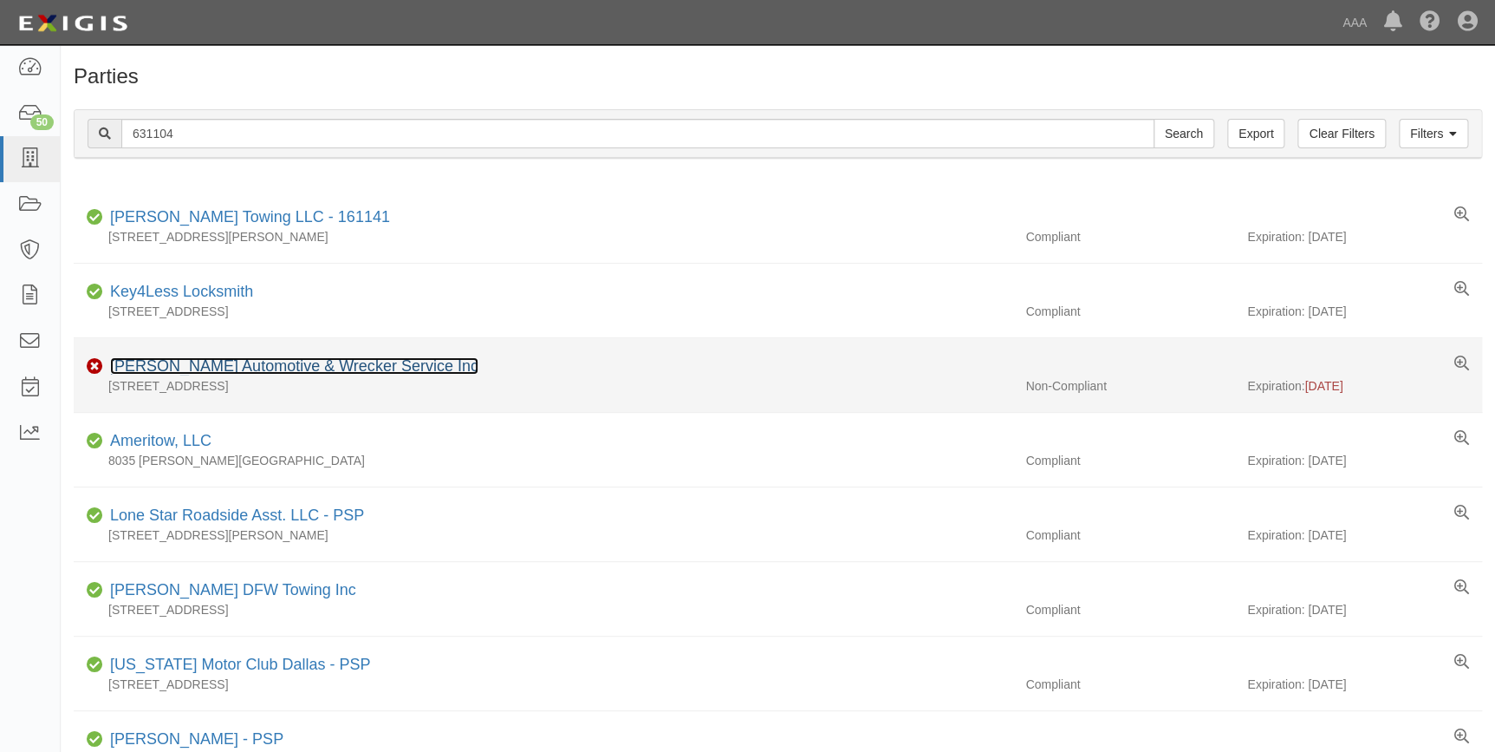
click at [186, 362] on link "[PERSON_NAME] Automotive & Wrecker Service Inc" at bounding box center [294, 365] width 368 height 17
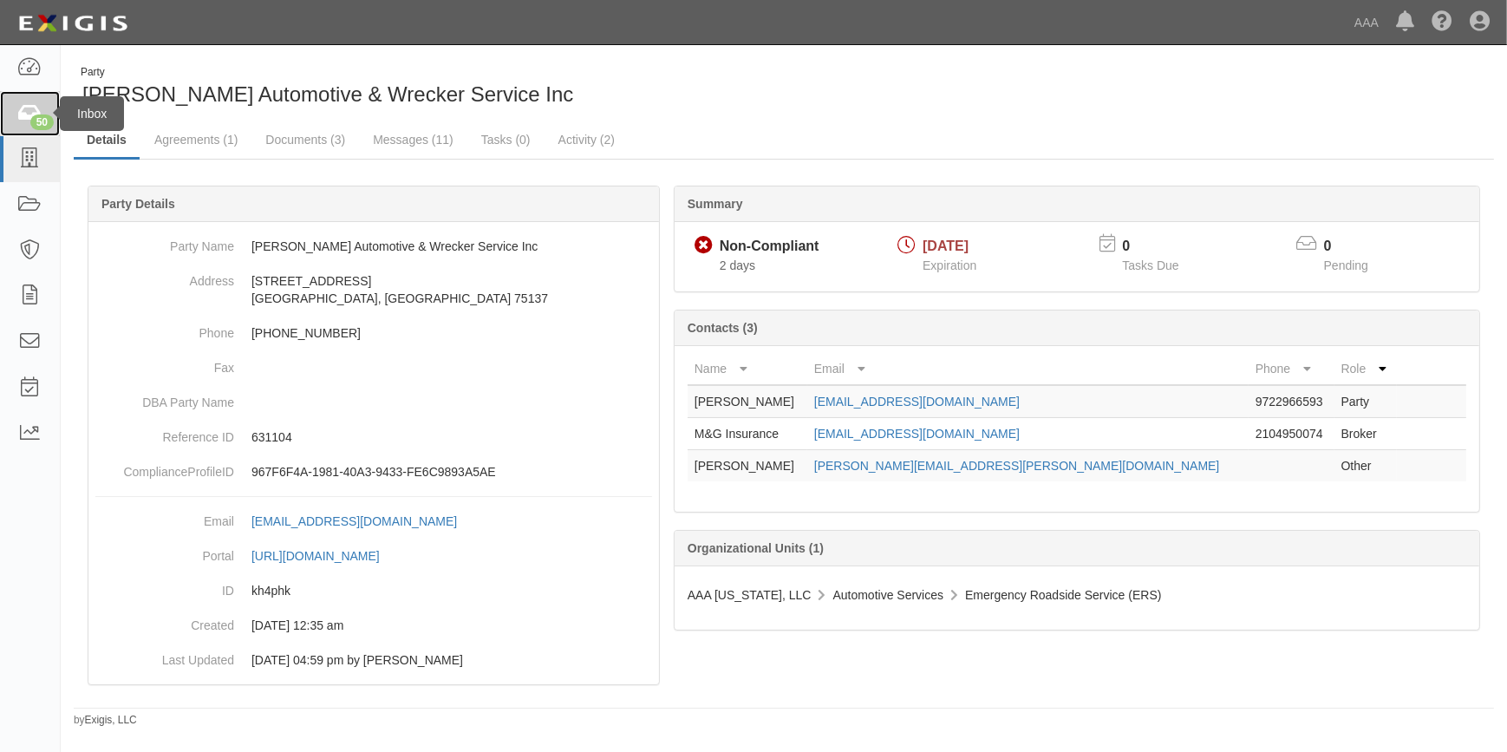
click at [38, 114] on div "50" at bounding box center [41, 122] width 23 height 16
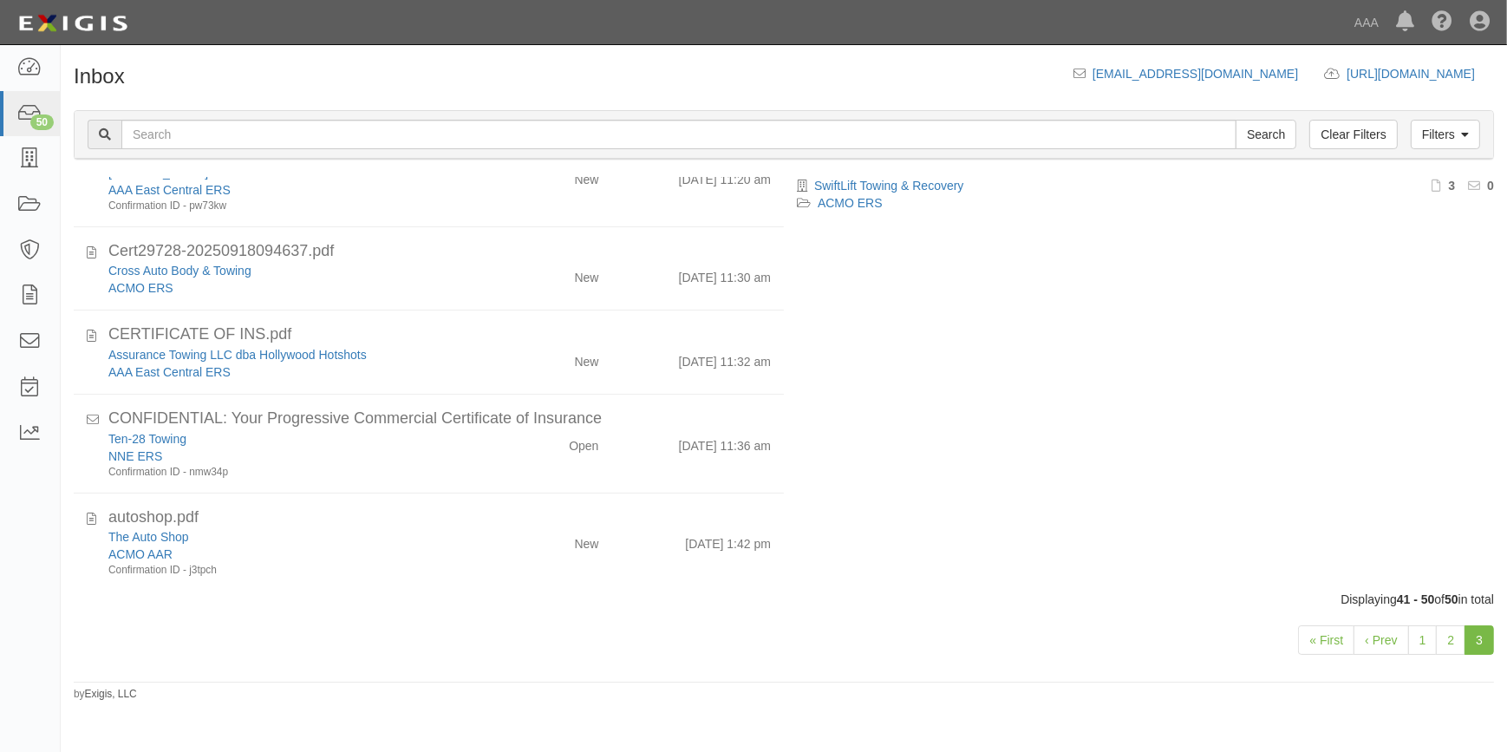
scroll to position [479, 0]
